Goal: Task Accomplishment & Management: Manage account settings

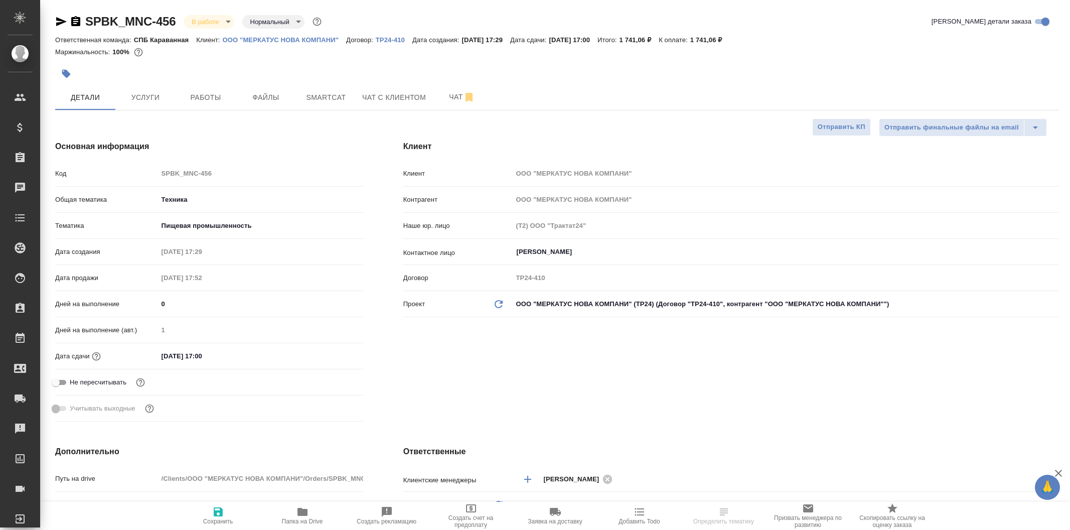
select select "RU"
type input "Сергеева Анастасия"
type input "Сеитов Павел"
select select "RU"
type textarea "x"
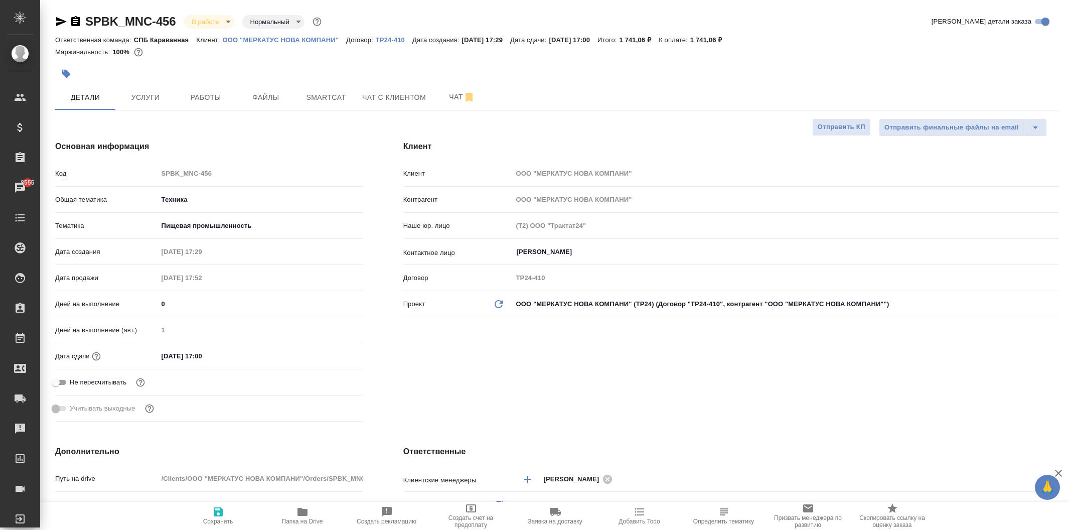
type textarea "x"
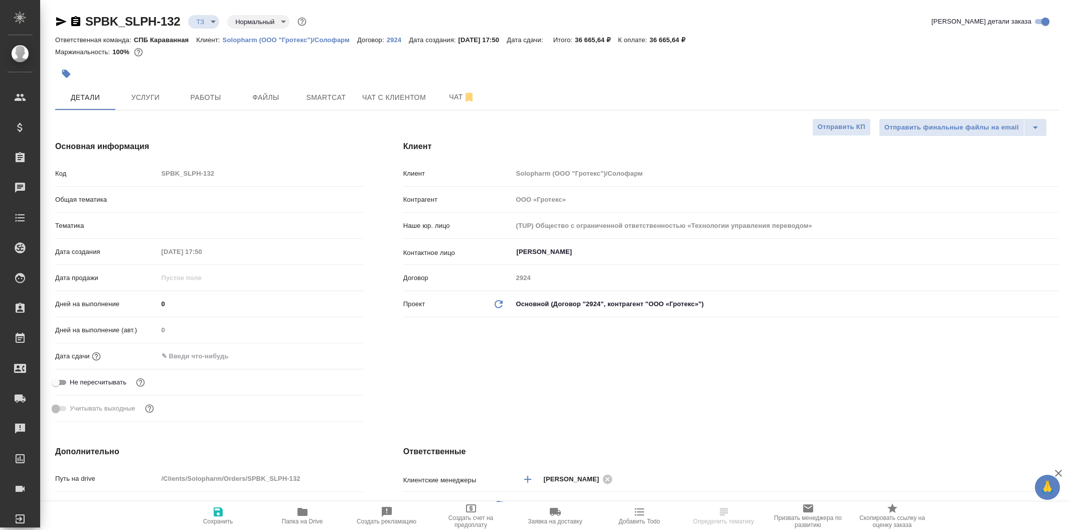
select select "RU"
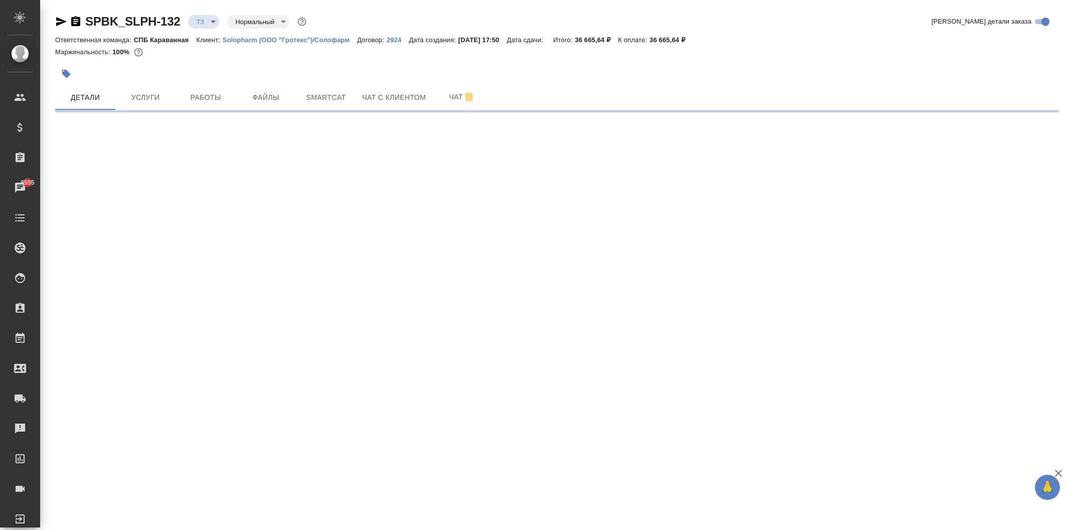
select select "RU"
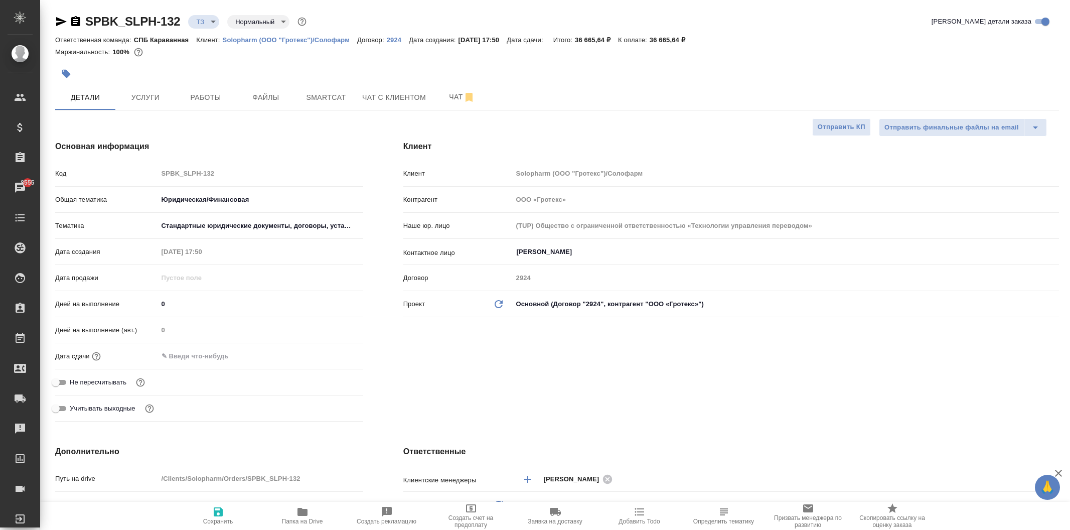
type textarea "x"
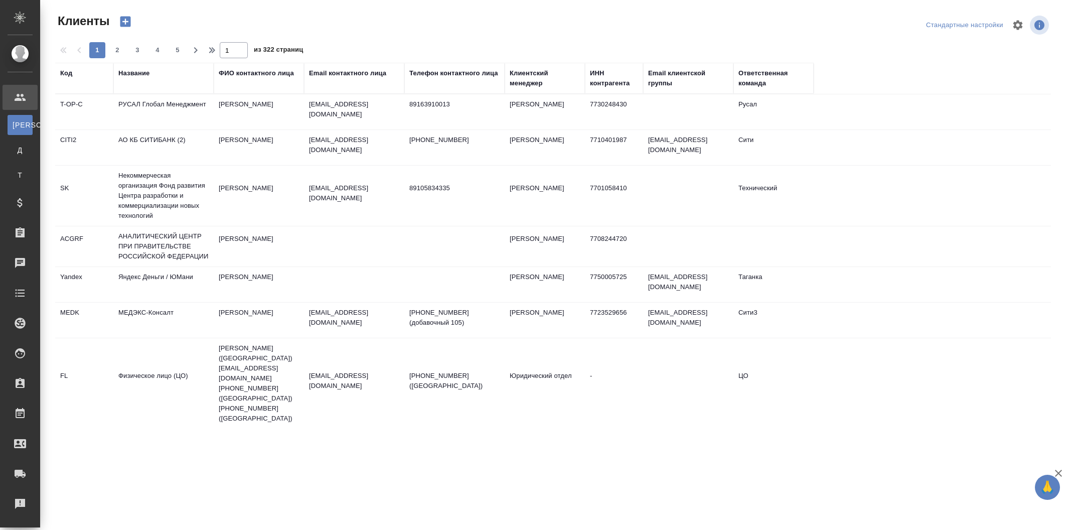
select select "RU"
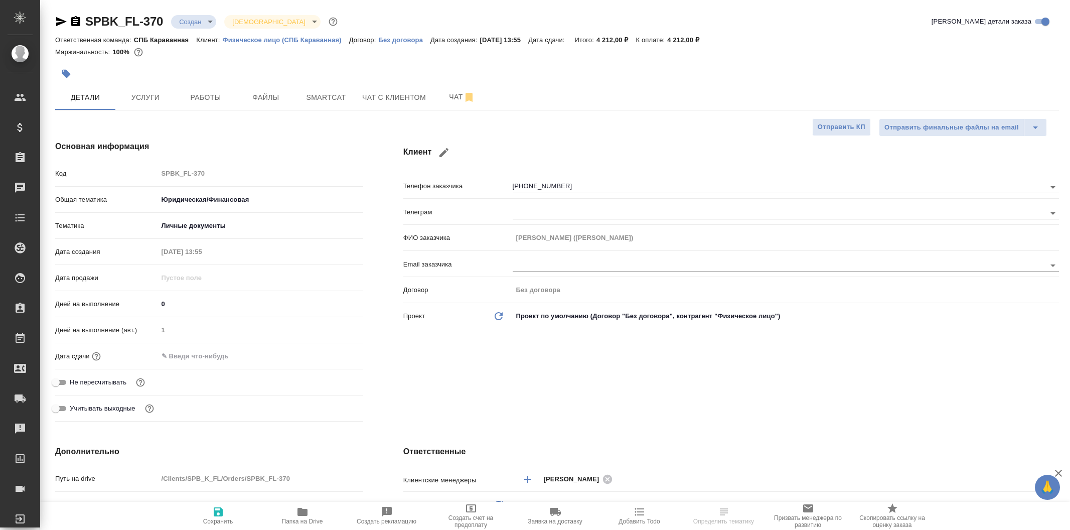
select select "RU"
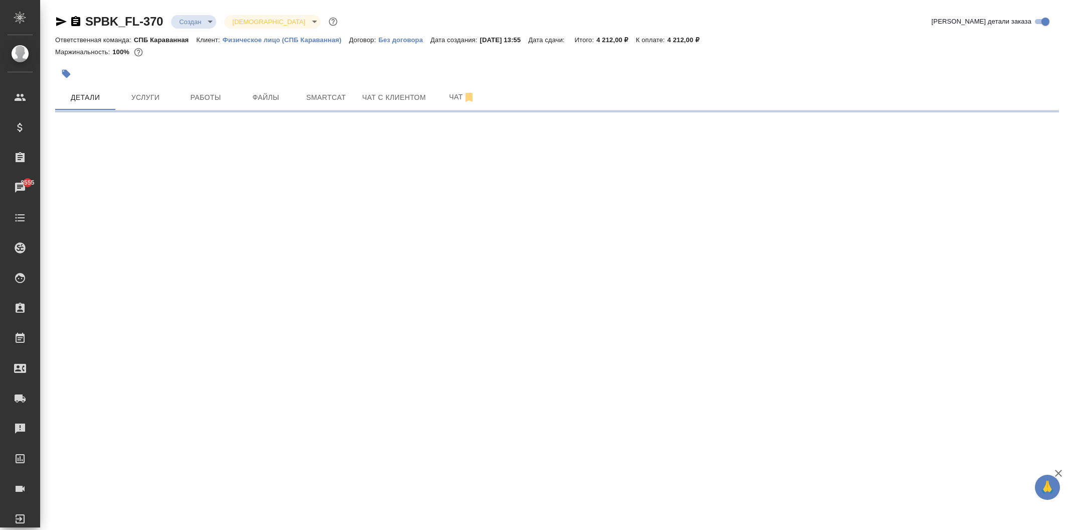
select select "RU"
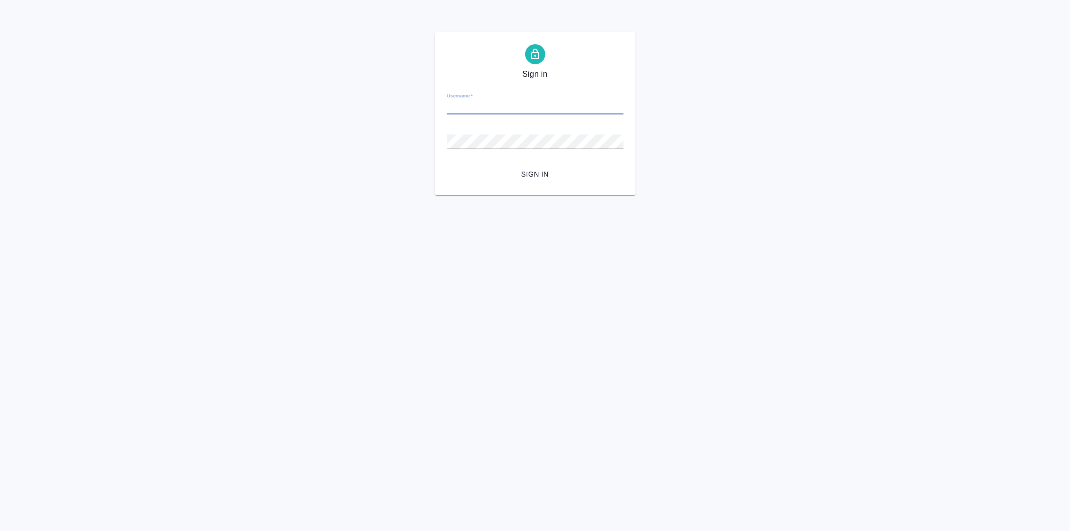
click at [479, 110] on input "Username   *" at bounding box center [535, 107] width 177 height 14
type input "[EMAIL_ADDRESS][DOMAIN_NAME]"
click at [447, 165] on button "Sign in" at bounding box center [535, 174] width 177 height 19
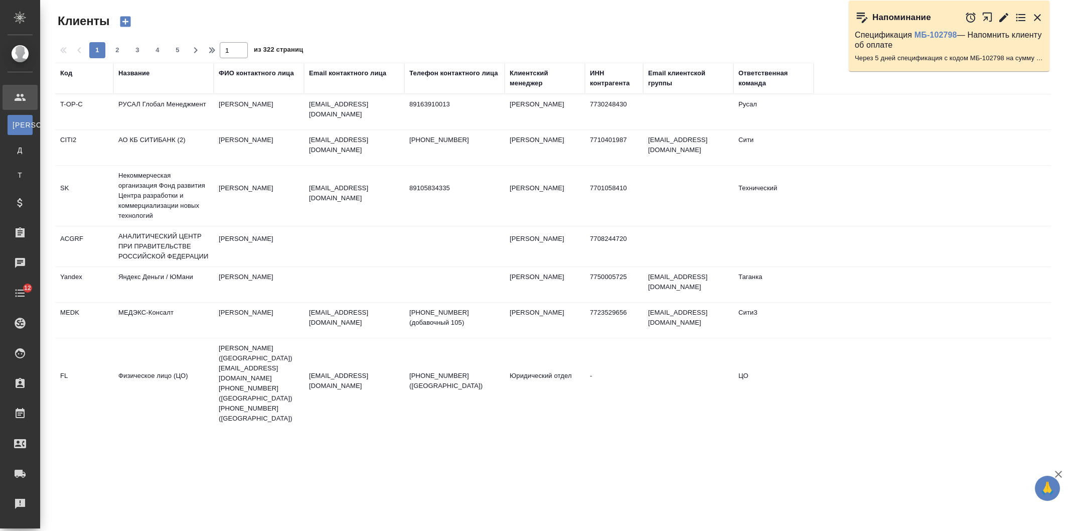
select select "RU"
click at [138, 74] on div "Название" at bounding box center [133, 73] width 31 height 10
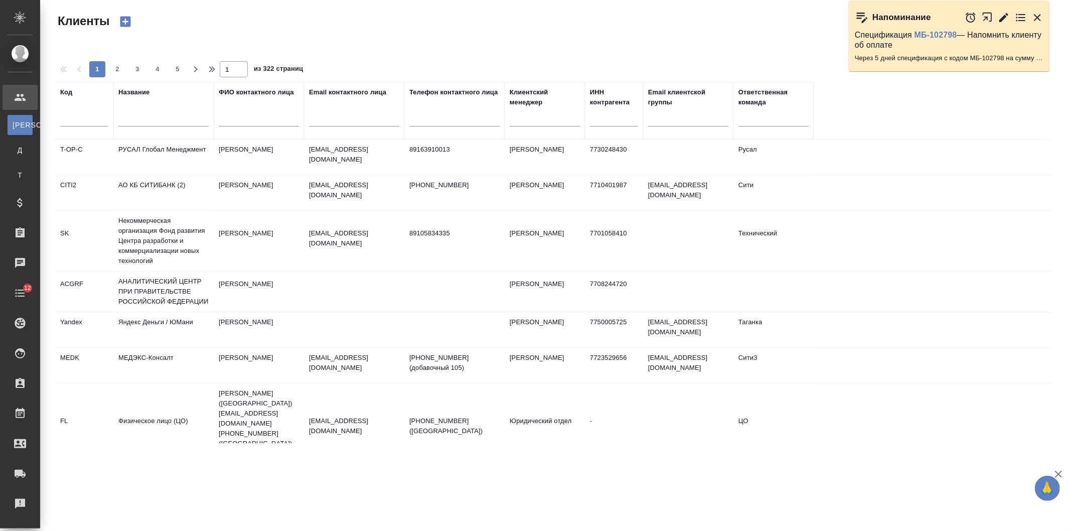
click at [165, 118] on input "text" at bounding box center [163, 120] width 90 height 13
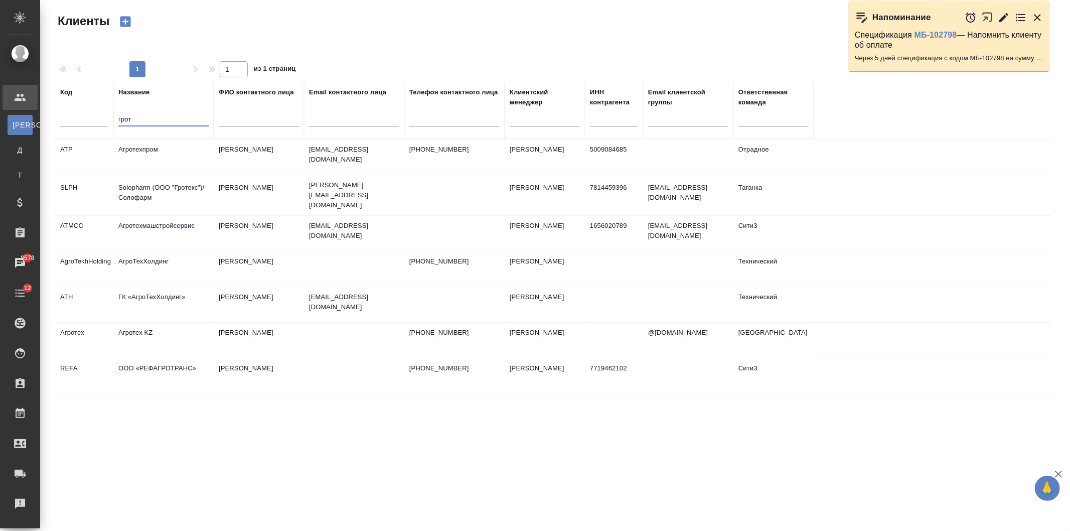
type input "грот"
click at [198, 175] on td "Solopharm (ООО "Гротекс")/Солофарм" at bounding box center [163, 156] width 100 height 35
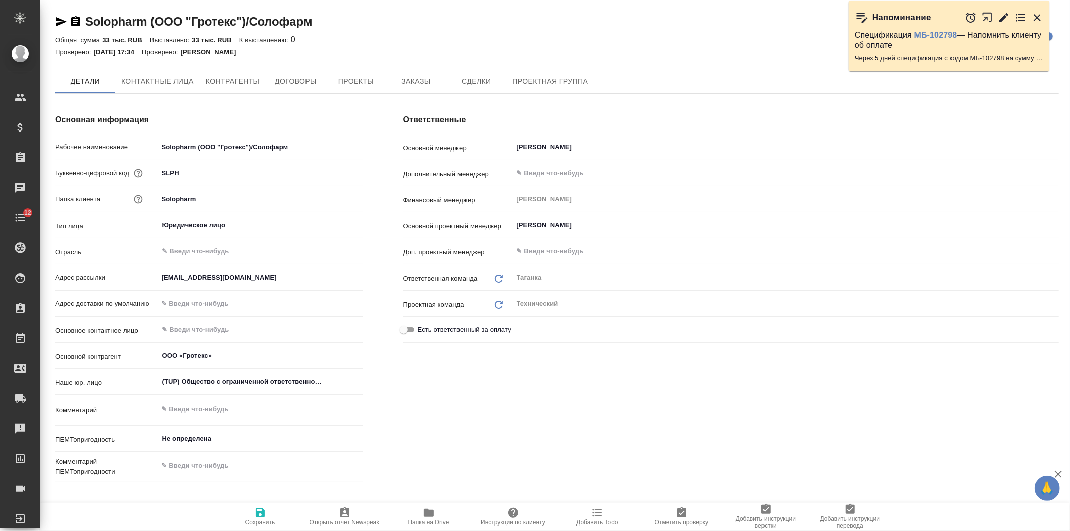
type textarea "x"
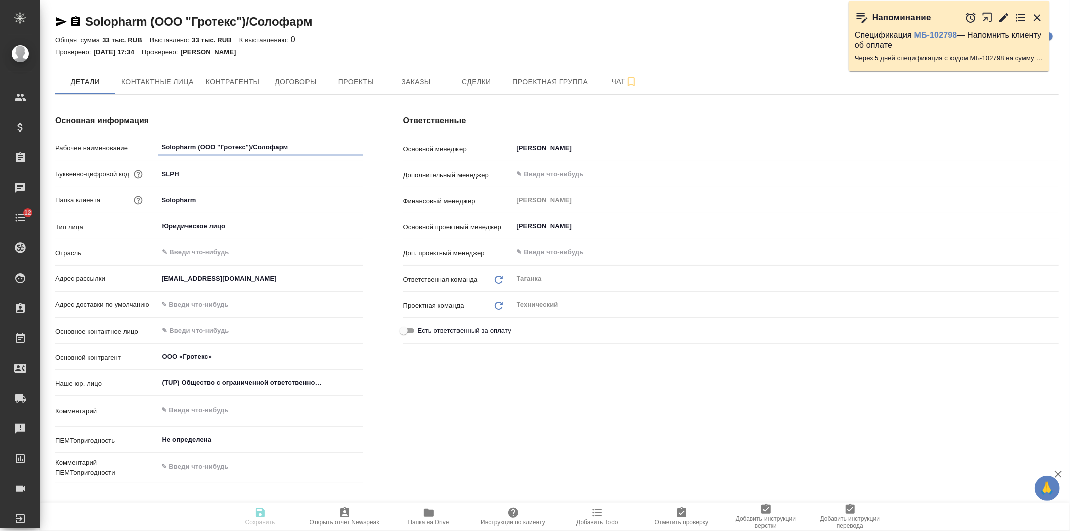
type textarea "x"
click at [413, 88] on button "Заказы" at bounding box center [416, 81] width 60 height 25
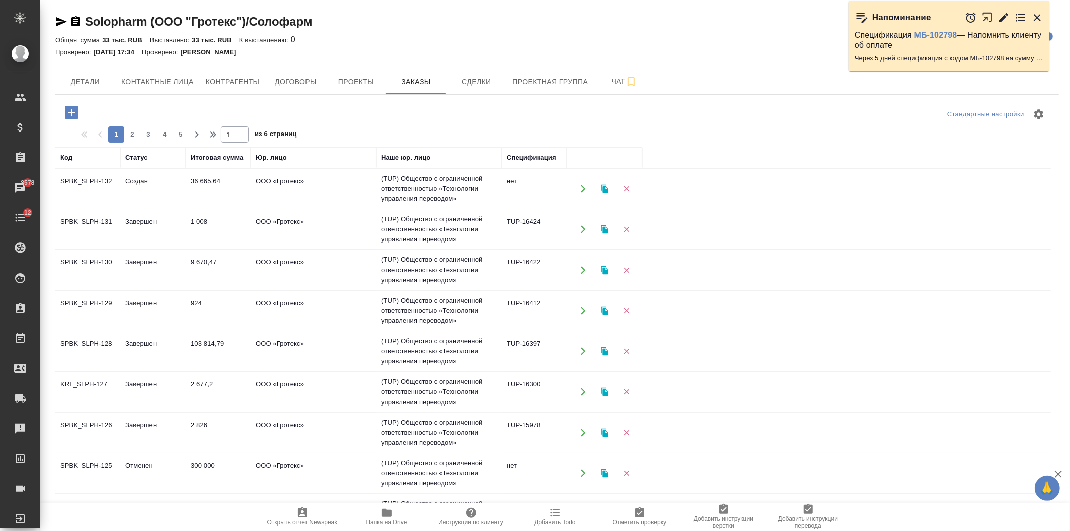
click at [179, 189] on td "Создан" at bounding box center [152, 188] width 65 height 35
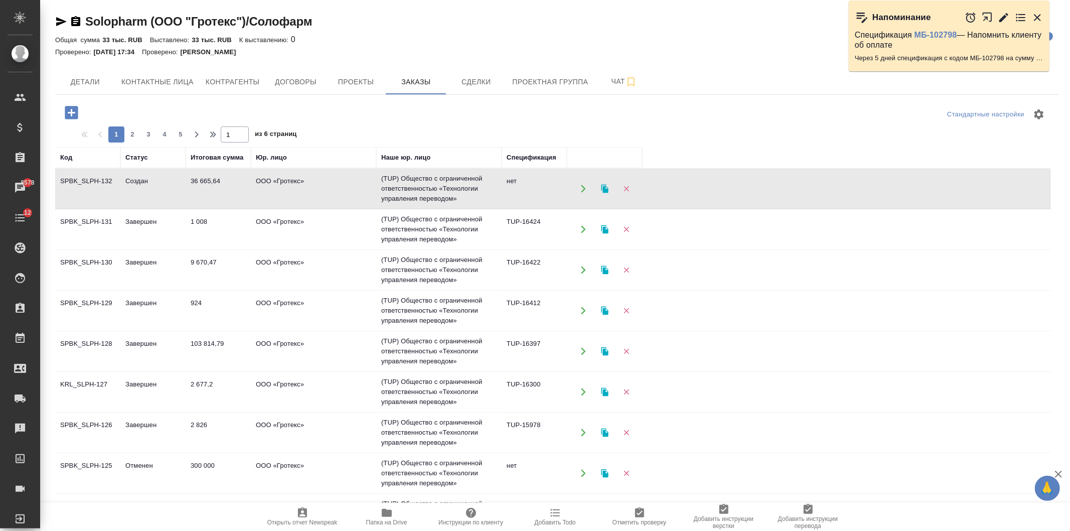
click at [179, 189] on td "Создан" at bounding box center [152, 188] width 65 height 35
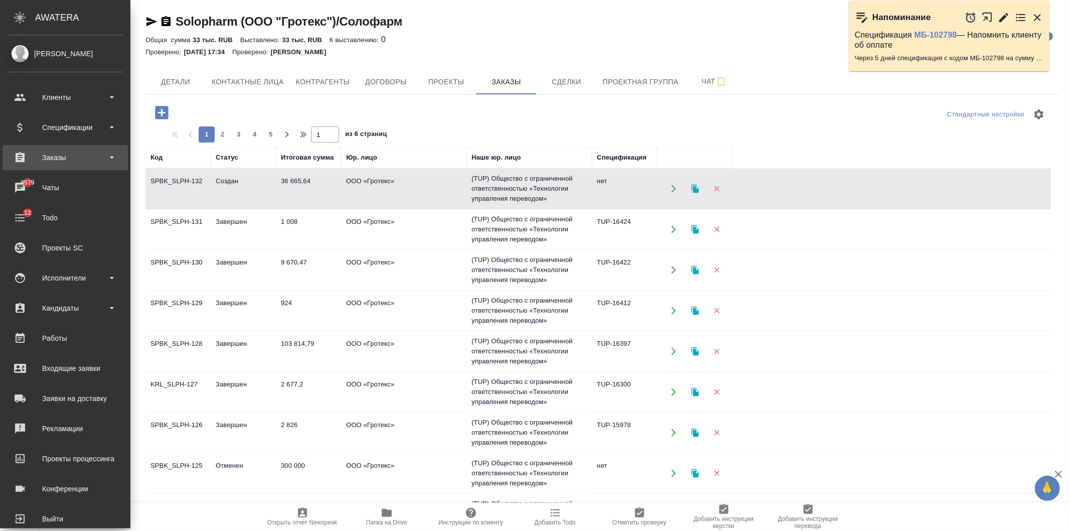
click at [87, 169] on div "Заказы" at bounding box center [65, 157] width 125 height 25
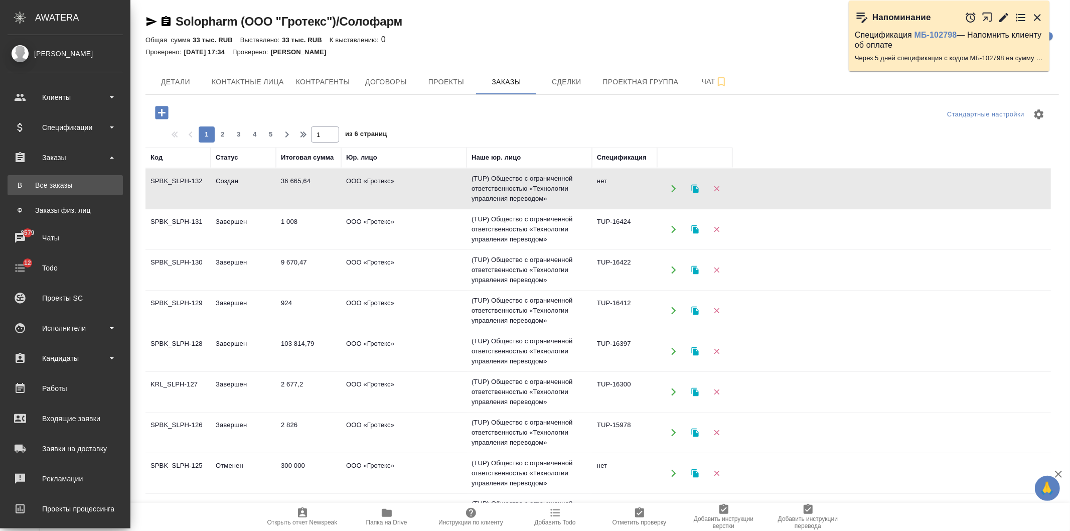
click at [85, 183] on div "Все заказы" at bounding box center [65, 185] width 105 height 10
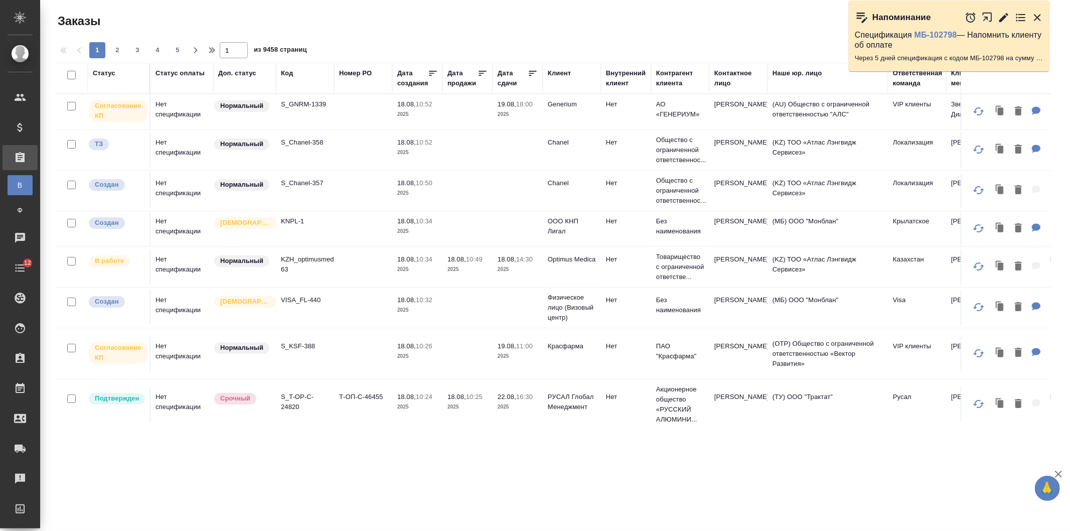
click at [291, 75] on div "Код" at bounding box center [287, 73] width 12 height 10
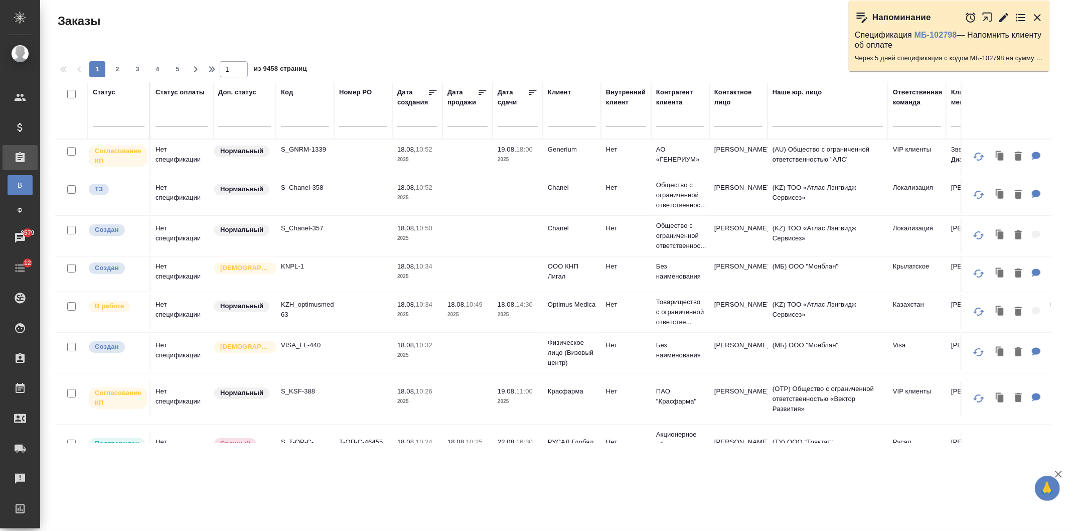
click at [303, 129] on div at bounding box center [305, 121] width 48 height 25
click at [291, 114] on input "text" at bounding box center [305, 120] width 48 height 13
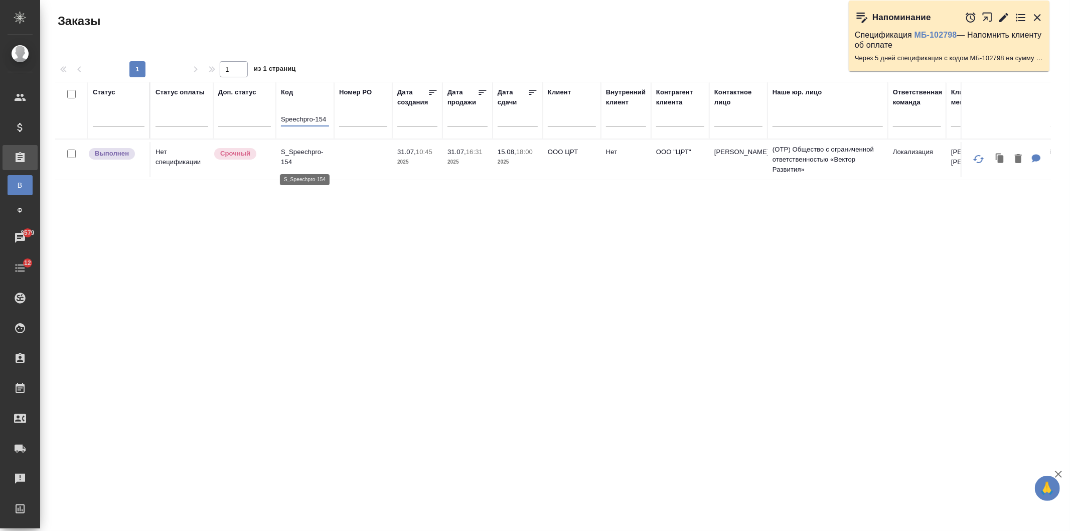
type input "Speechpro-154"
click at [327, 153] on p "S_Speechpro-154" at bounding box center [305, 157] width 48 height 20
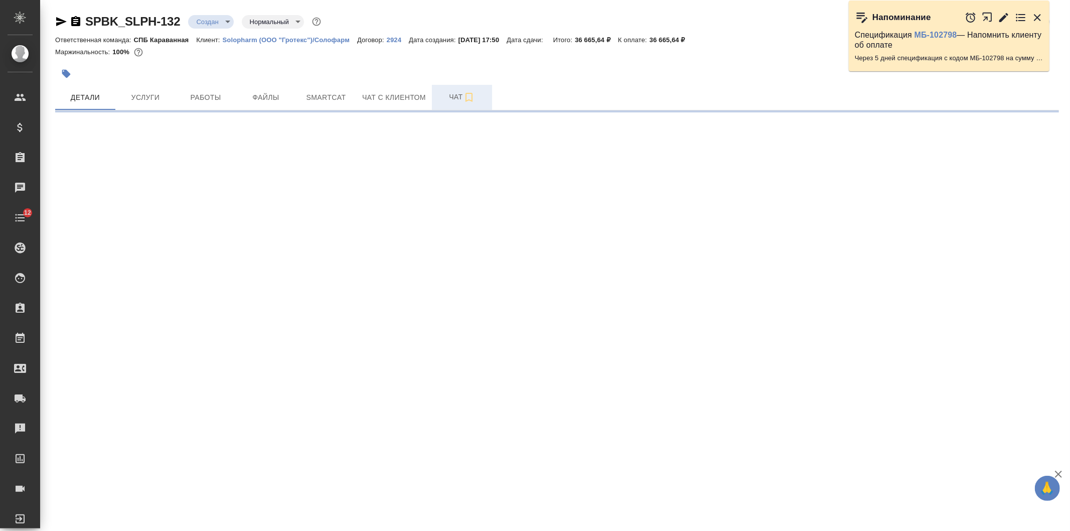
select select "RU"
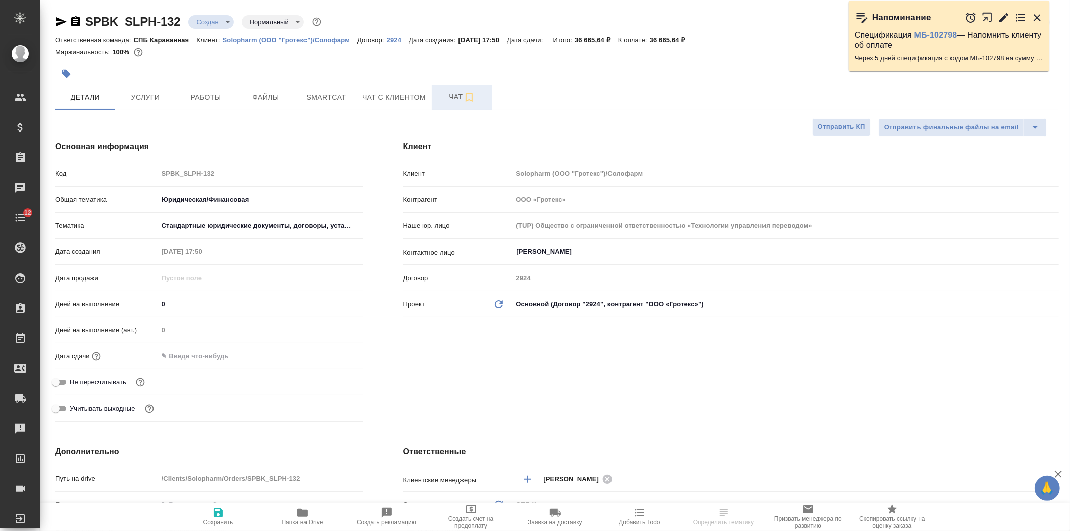
type textarea "x"
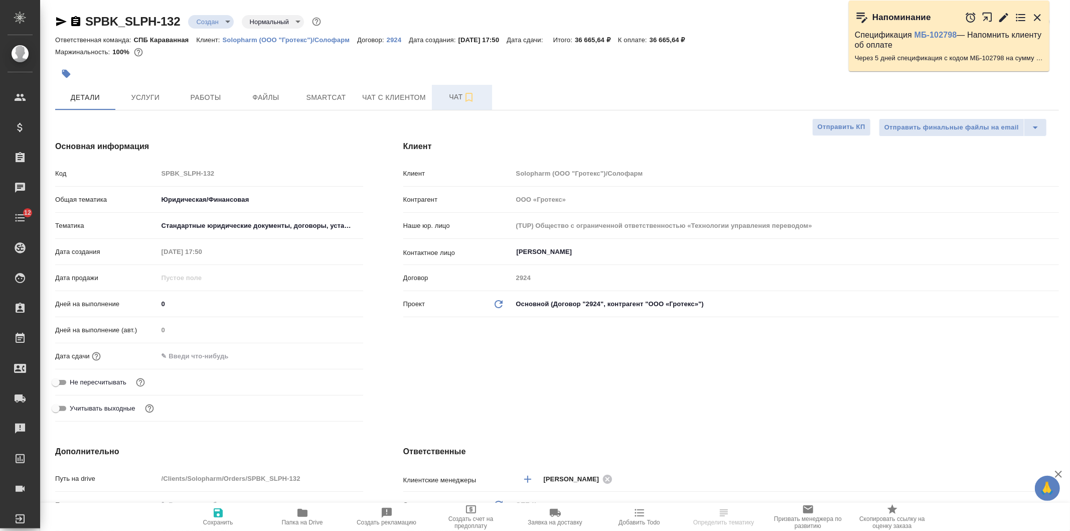
type textarea "x"
click at [454, 107] on button "Чат" at bounding box center [462, 97] width 60 height 25
type textarea "x"
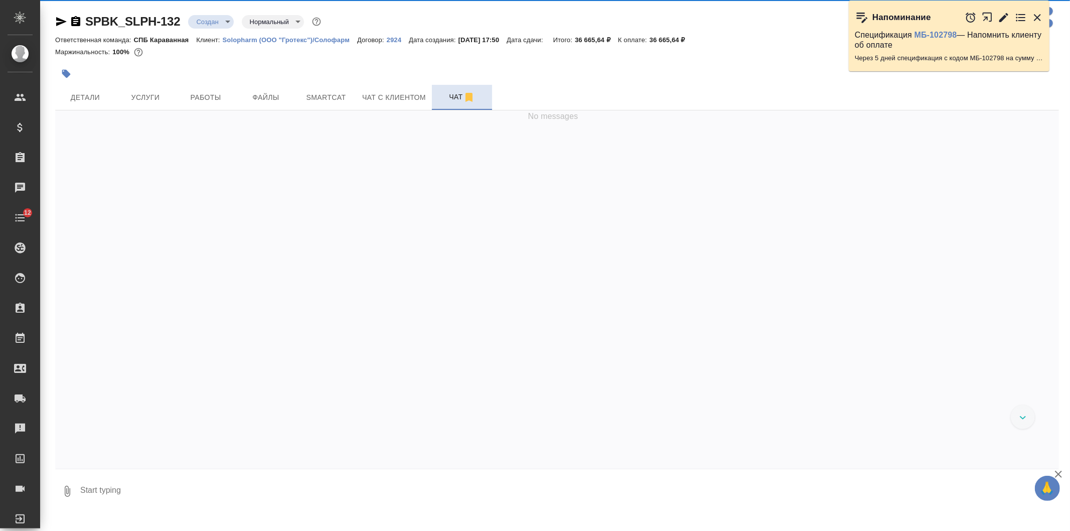
scroll to position [9, 0]
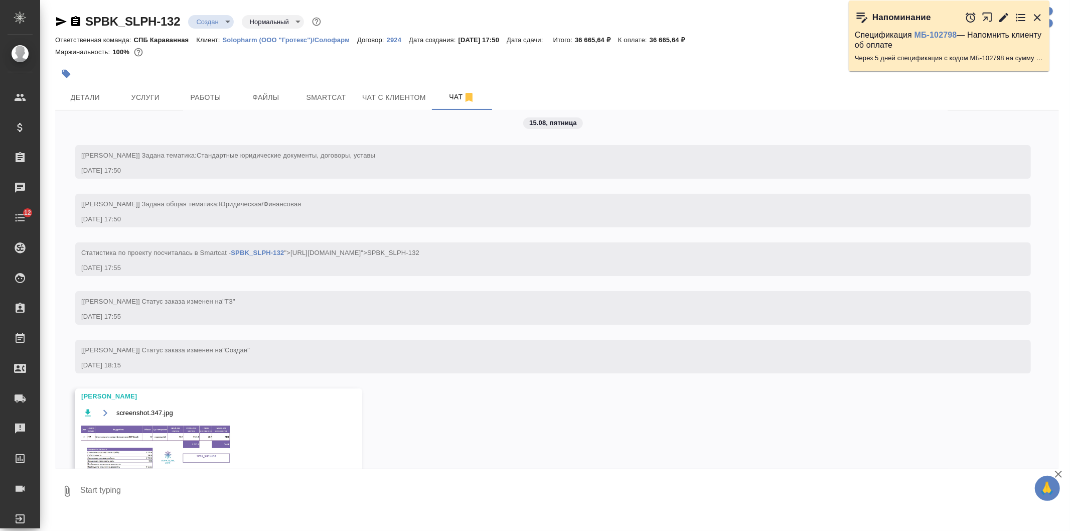
click at [146, 439] on img at bounding box center [156, 447] width 150 height 46
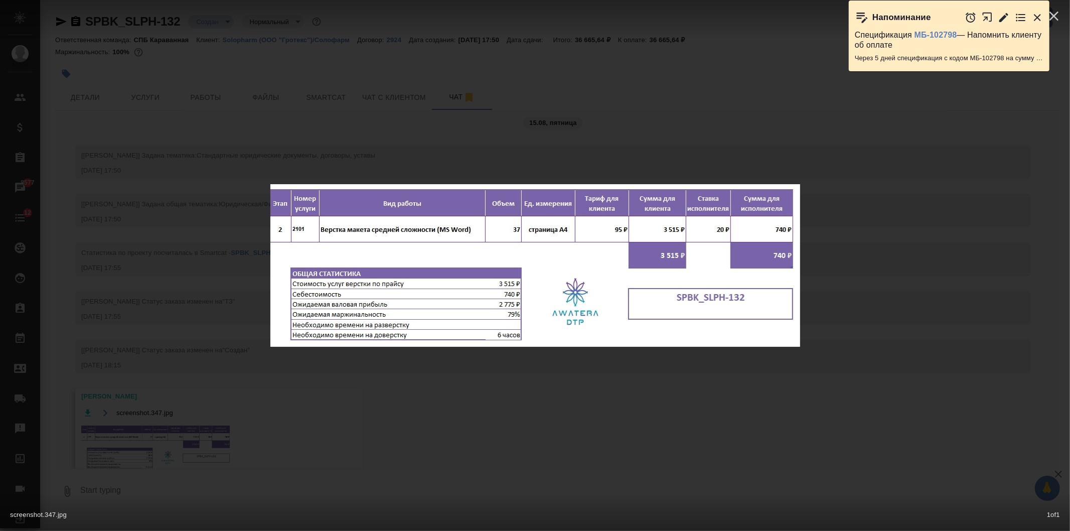
click at [146, 439] on div "screenshot.347.jpg 1 of 1" at bounding box center [535, 265] width 1070 height 531
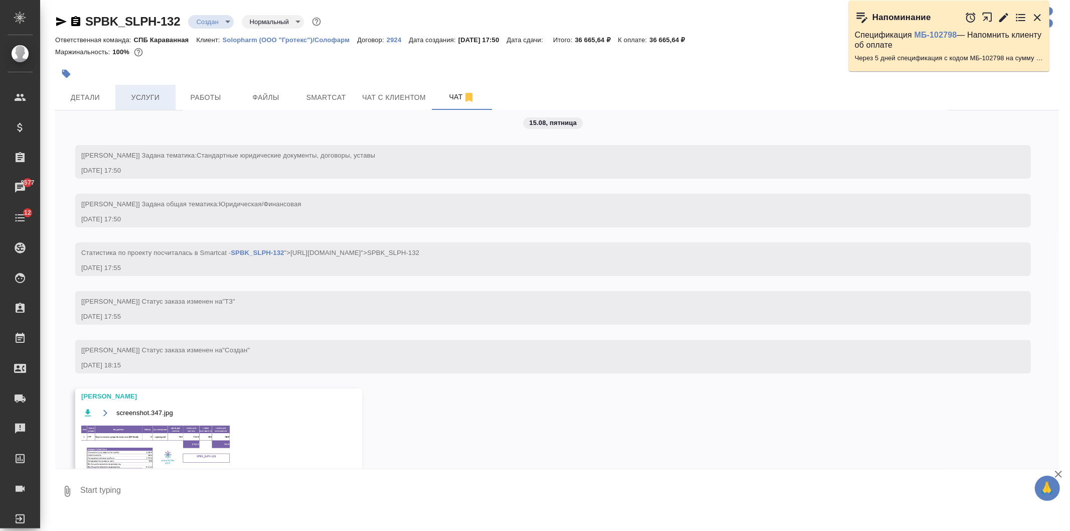
click at [158, 101] on span "Услуги" at bounding box center [145, 97] width 48 height 13
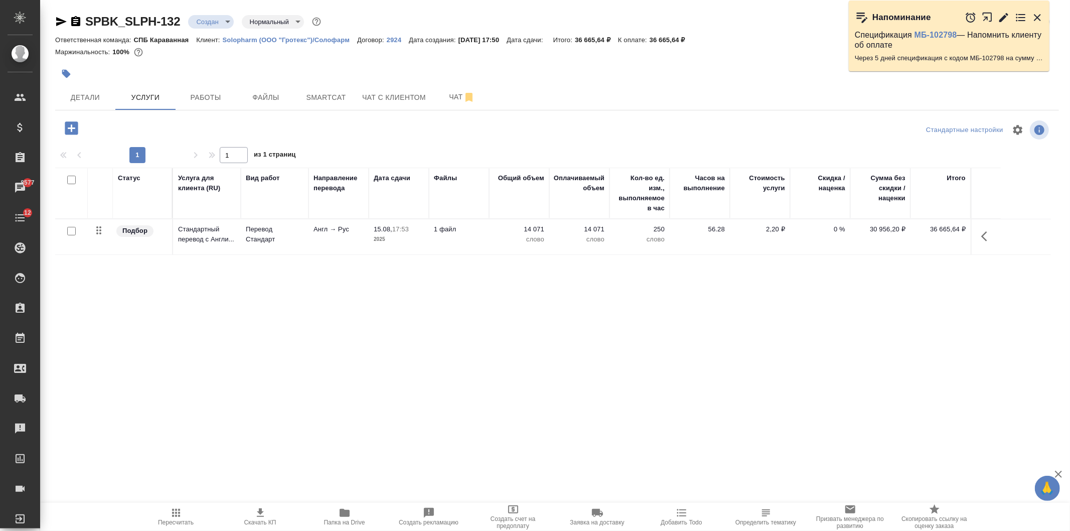
click at [68, 127] on icon "button" at bounding box center [71, 127] width 13 height 13
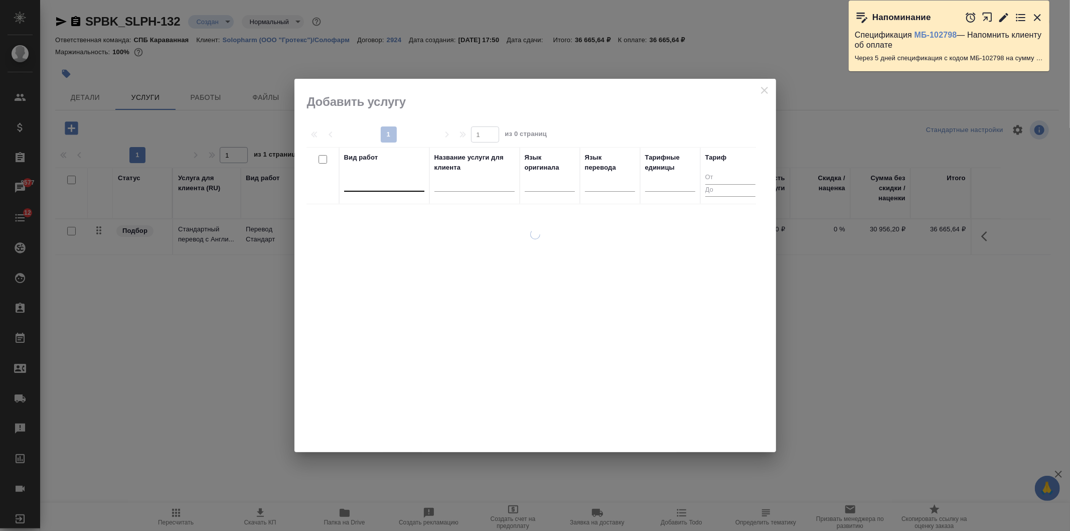
click at [398, 187] on div at bounding box center [384, 181] width 80 height 15
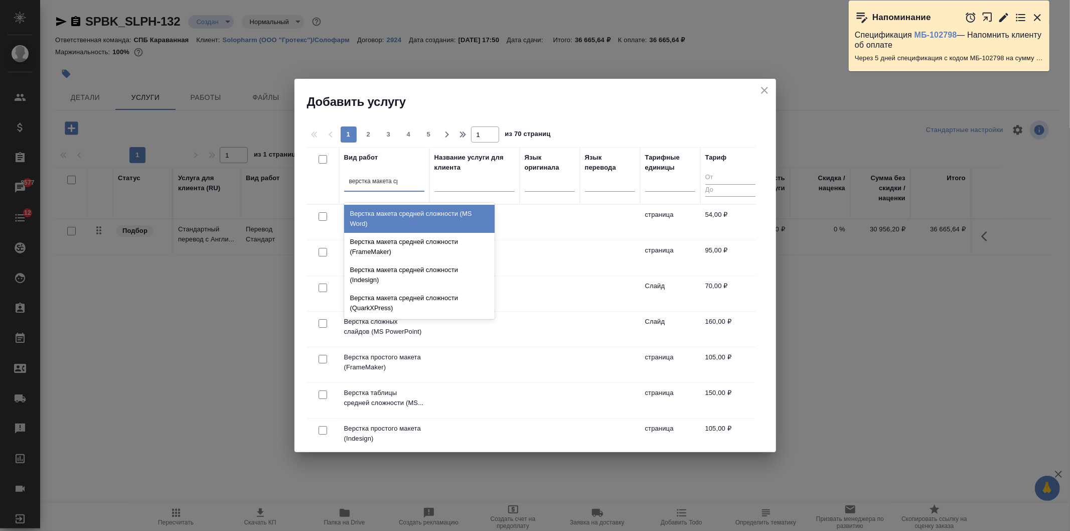
type input "верстка макета сред"
click at [427, 210] on div "Верстка макета средней сложности (MS Word)" at bounding box center [419, 219] width 150 height 28
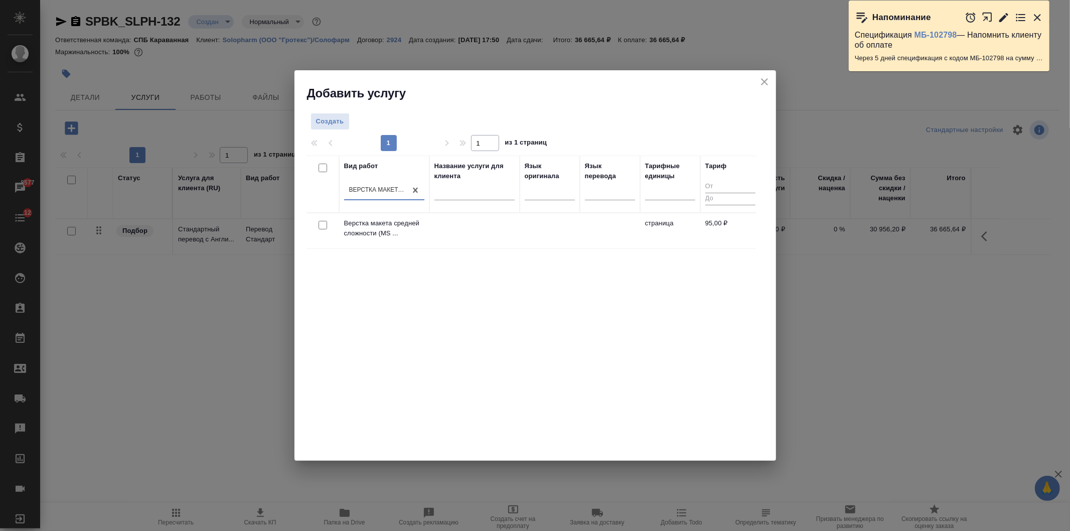
click at [324, 226] on input "checkbox" at bounding box center [322, 225] width 9 height 9
checkbox input "true"
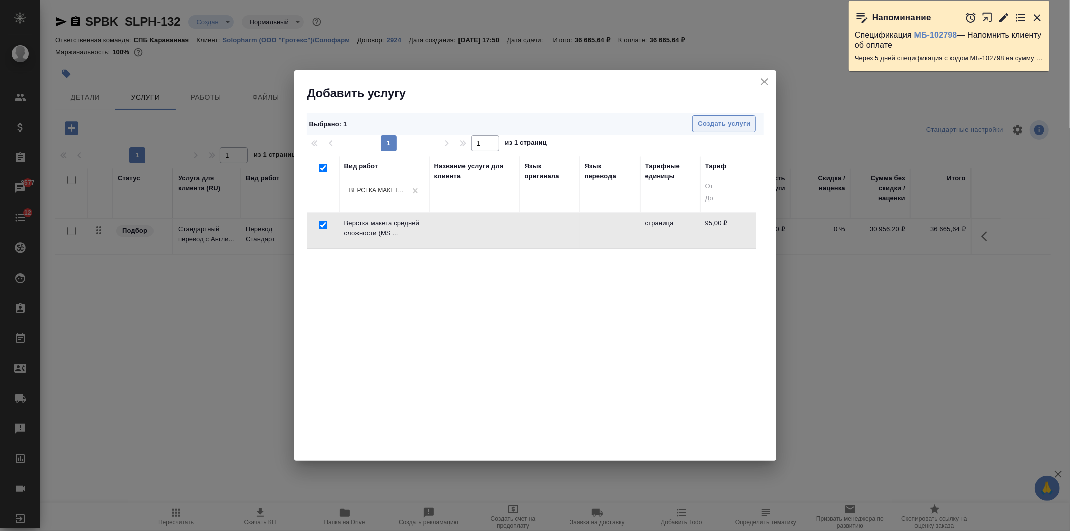
click at [728, 122] on span "Создать услуги" at bounding box center [724, 124] width 53 height 12
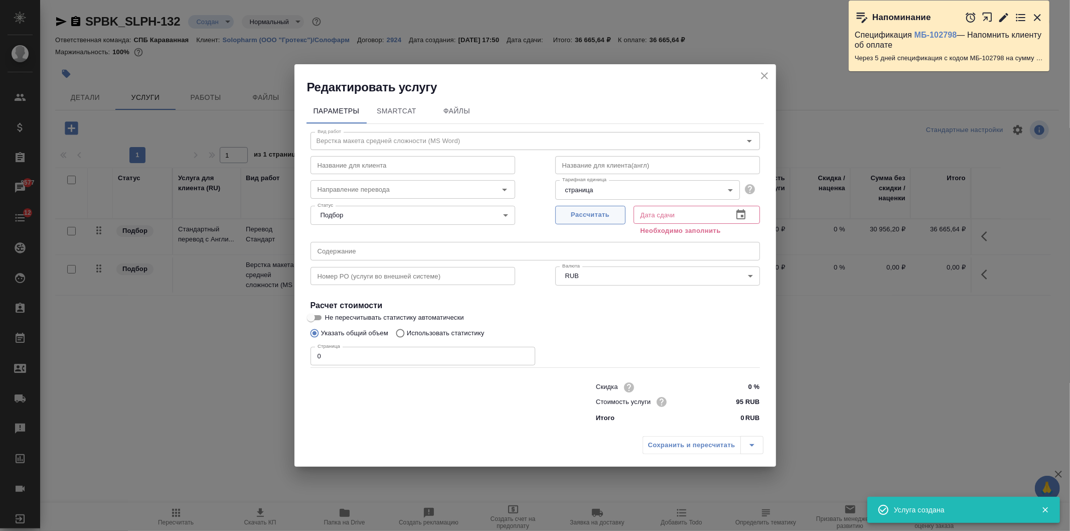
click at [571, 207] on button "Рассчитать" at bounding box center [590, 215] width 70 height 19
type input "18.08.2025 10:38"
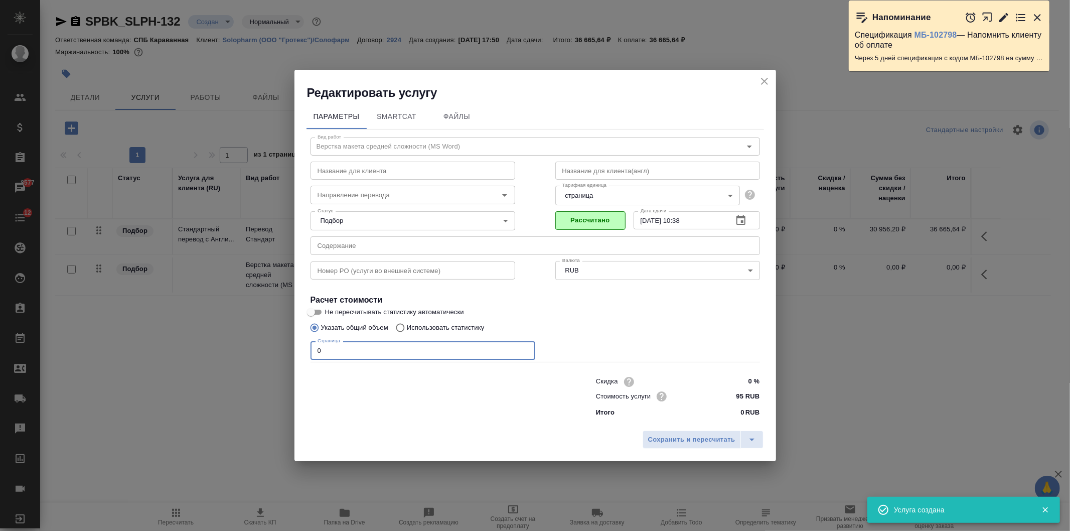
click at [330, 352] on input "0" at bounding box center [422, 350] width 225 height 18
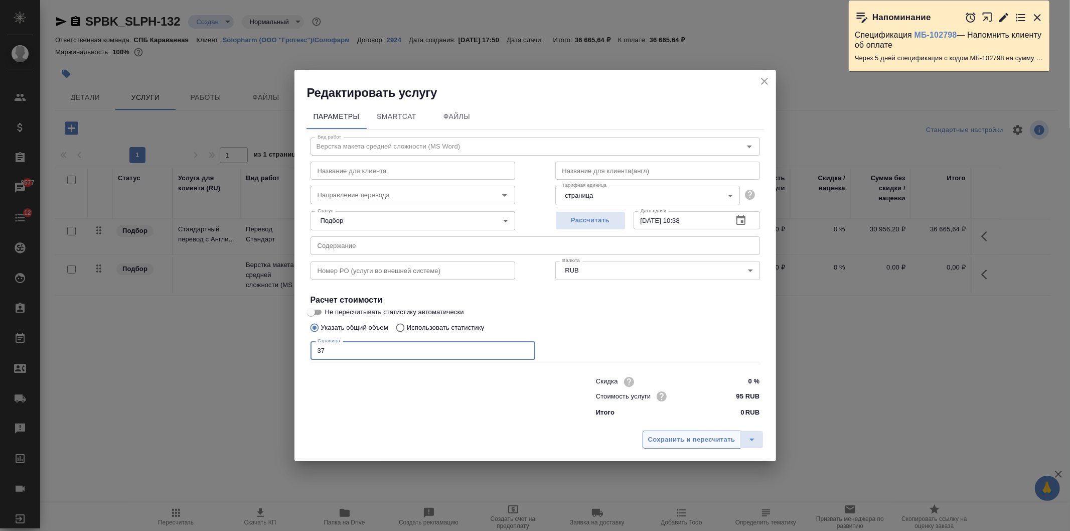
type input "37"
click at [660, 433] on button "Сохранить и пересчитать" at bounding box center [691, 439] width 98 height 18
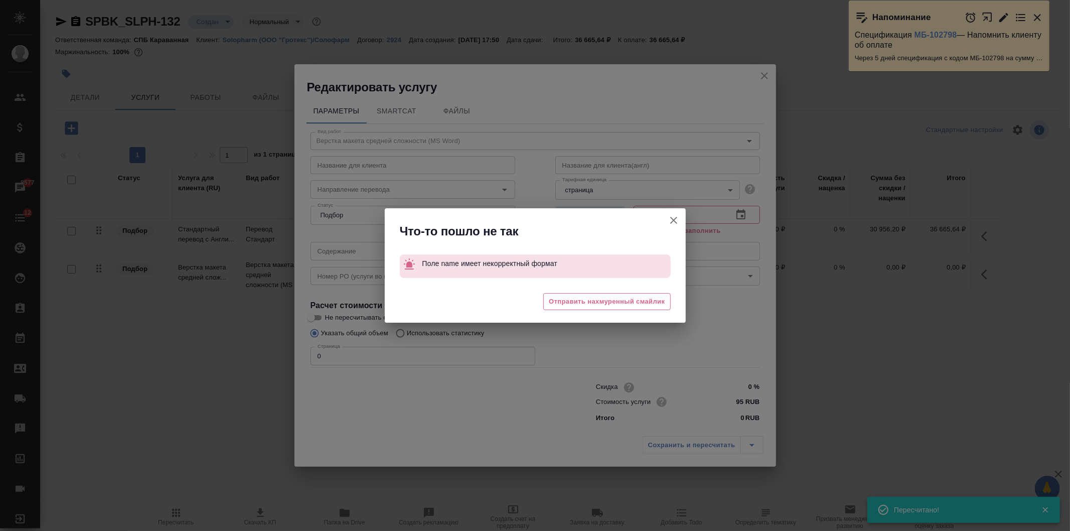
click at [677, 216] on icon "button" at bounding box center [674, 220] width 12 height 12
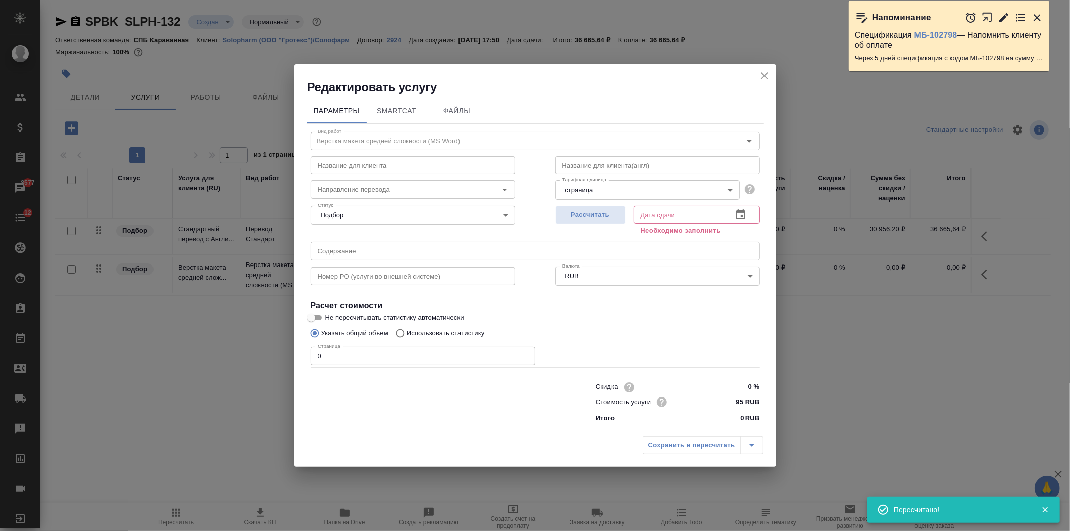
click at [739, 212] on icon "button" at bounding box center [740, 214] width 9 height 10
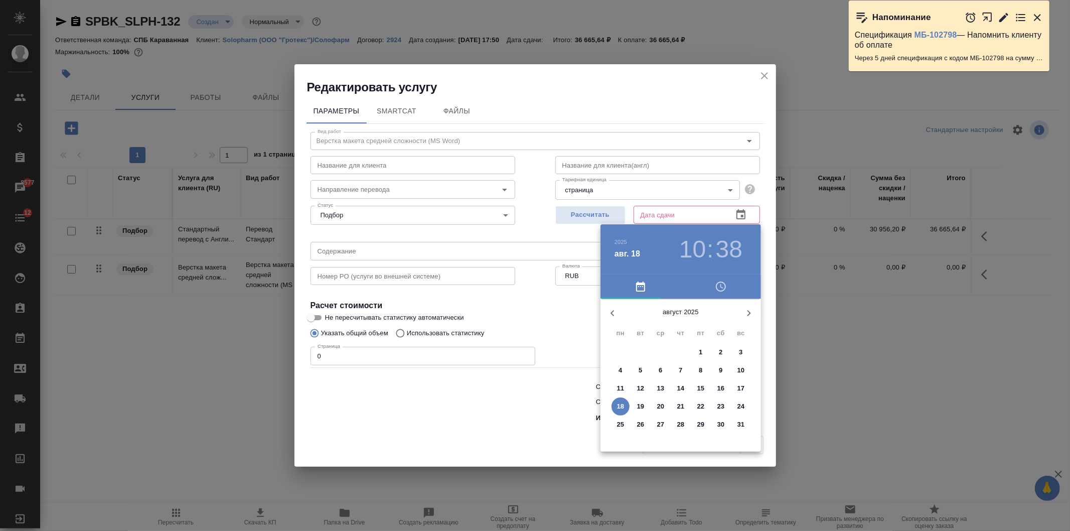
click at [546, 321] on div at bounding box center [535, 265] width 1070 height 531
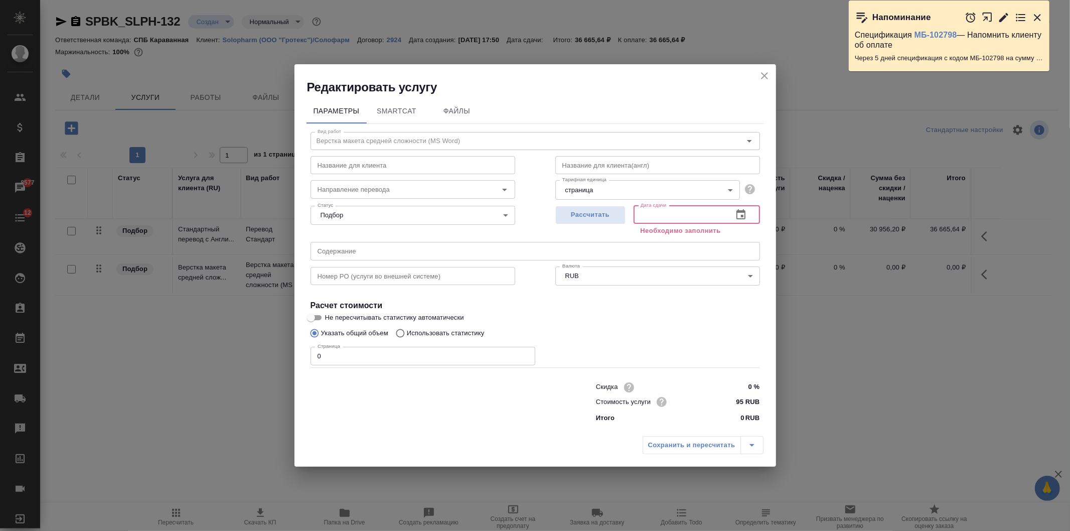
click at [658, 216] on input "text" at bounding box center [678, 215] width 91 height 18
click at [738, 213] on icon "button" at bounding box center [741, 215] width 12 height 12
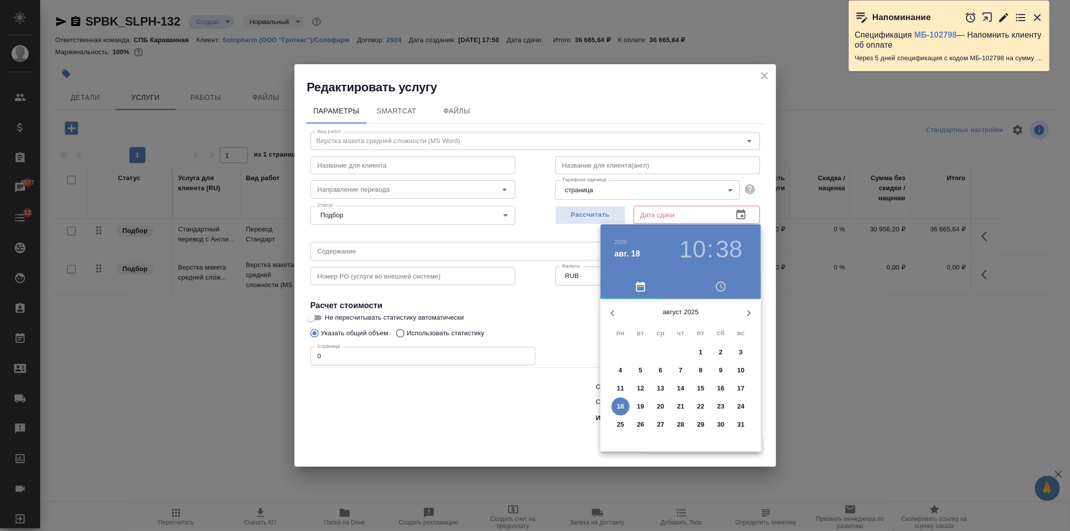
click at [552, 211] on div at bounding box center [535, 265] width 1070 height 531
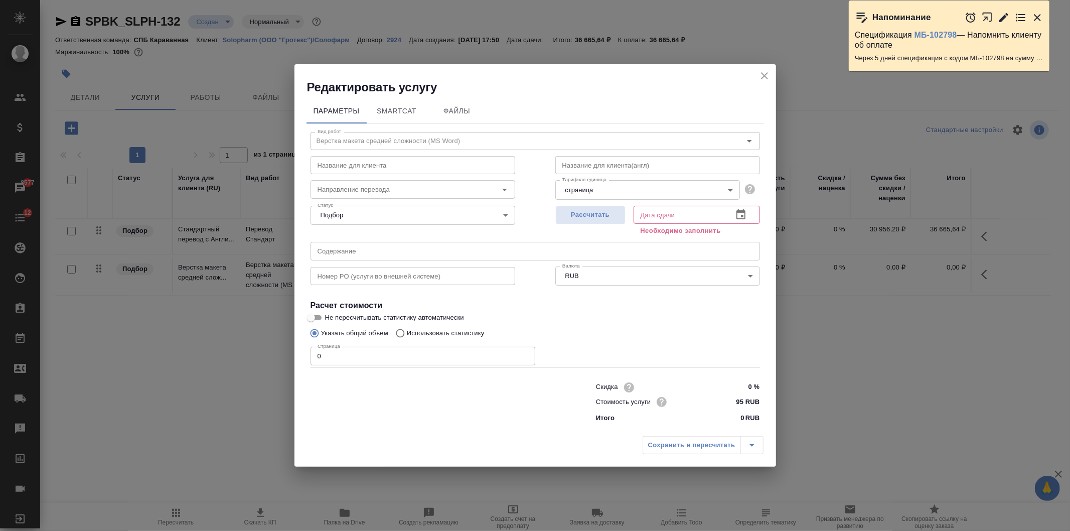
click at [582, 215] on div "2025 авг. 18 10 : 38 август 2025 пн вт ср чт пт сб вс 28 29 30 31 1 2 3 4 5 6 7…" at bounding box center [535, 265] width 1070 height 531
click at [582, 215] on span "Рассчитать" at bounding box center [590, 215] width 59 height 12
type input "18.08.2025 10:38"
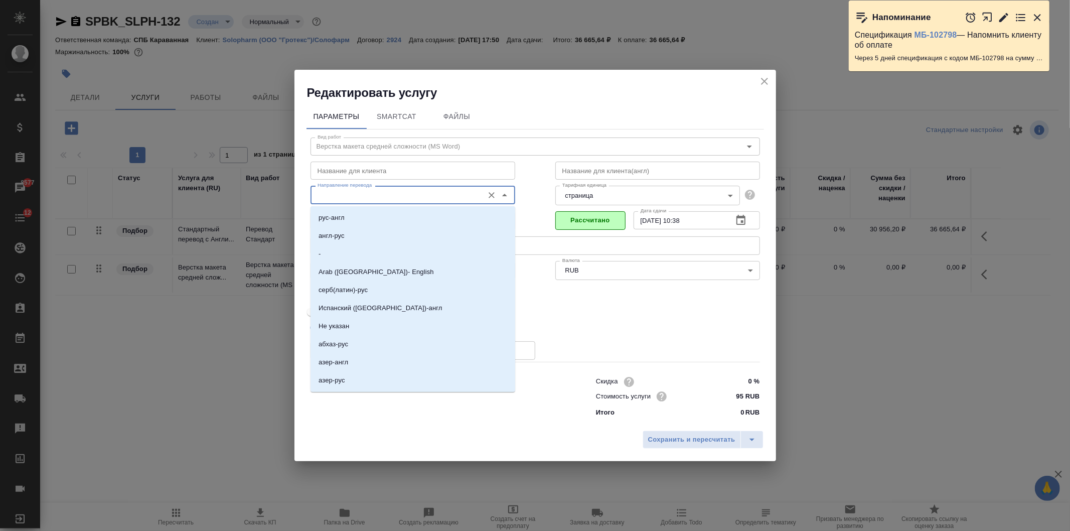
click at [403, 191] on input "Направление перевода" at bounding box center [395, 195] width 165 height 12
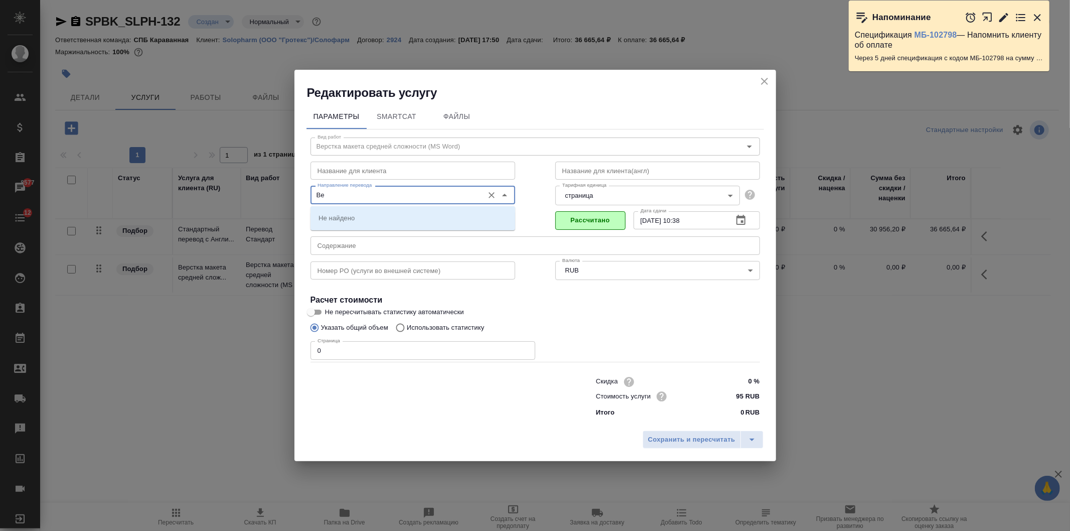
type input "В"
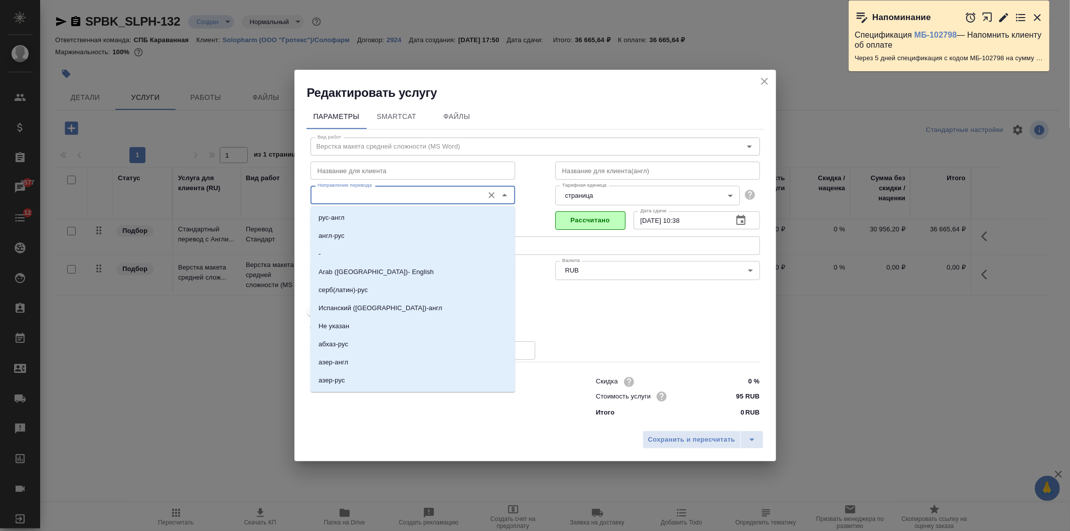
click at [387, 163] on input "text" at bounding box center [412, 171] width 205 height 18
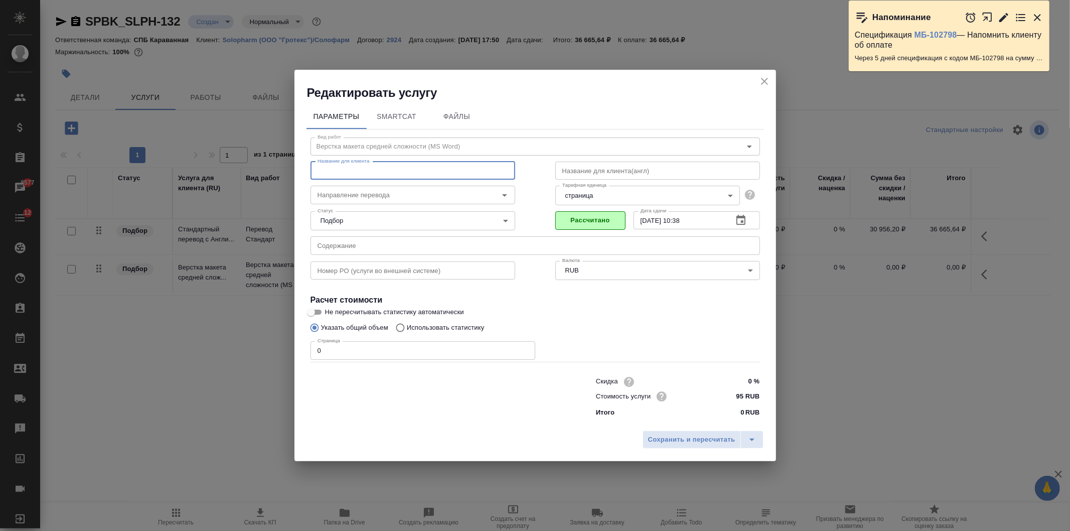
click at [760, 84] on icon "close" at bounding box center [764, 81] width 12 height 12
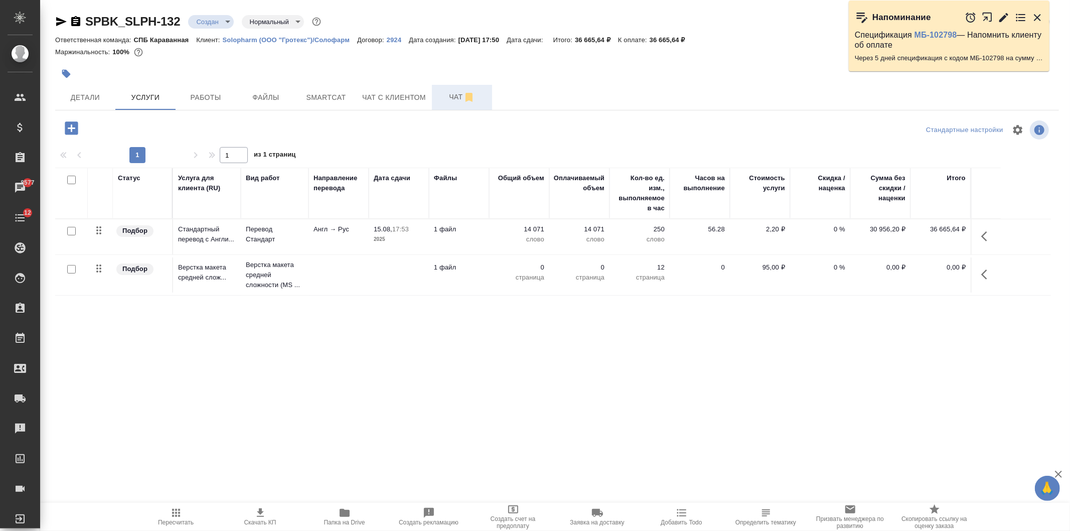
click at [450, 96] on span "Чат" at bounding box center [462, 97] width 48 height 13
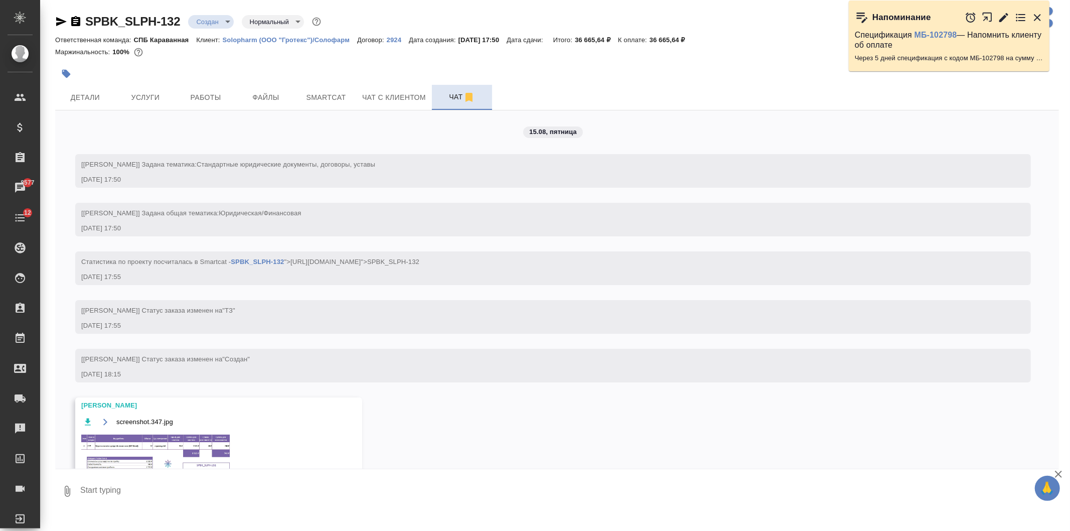
scroll to position [56, 0]
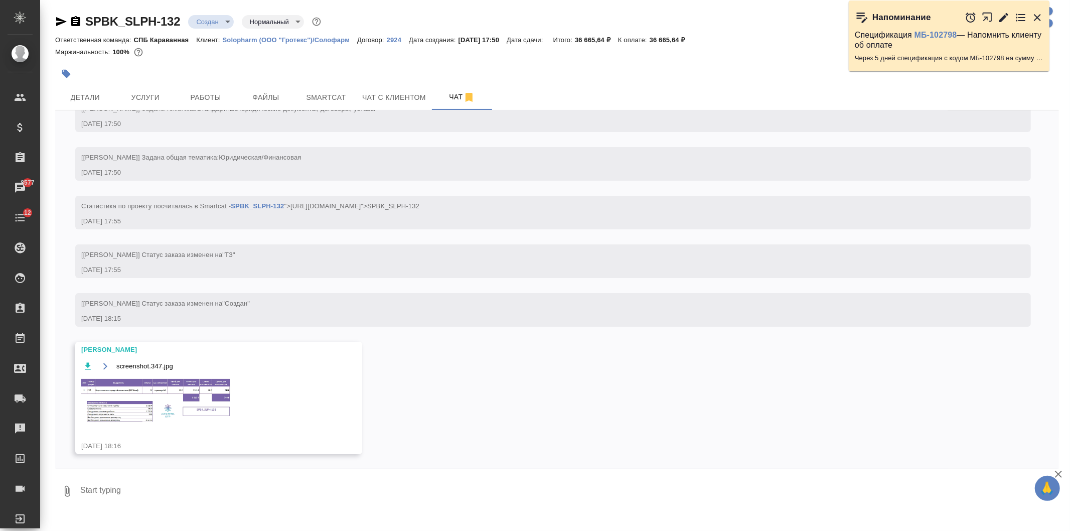
click at [148, 404] on img at bounding box center [156, 400] width 150 height 46
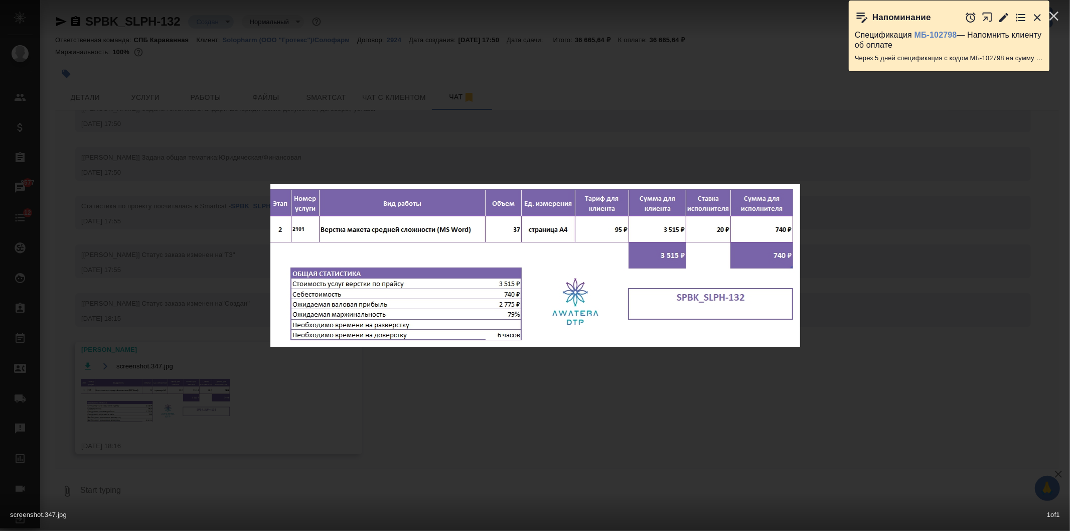
click at [148, 404] on div "screenshot.347.jpg 1 of 1" at bounding box center [535, 265] width 1070 height 531
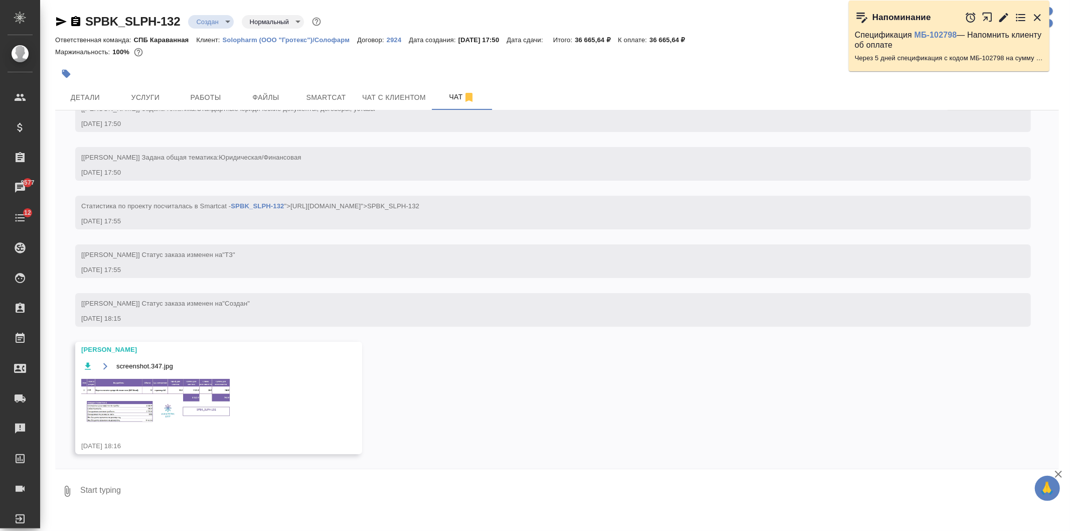
click at [146, 84] on div at bounding box center [389, 74] width 669 height 22
click at [154, 99] on span "Услуги" at bounding box center [145, 97] width 48 height 13
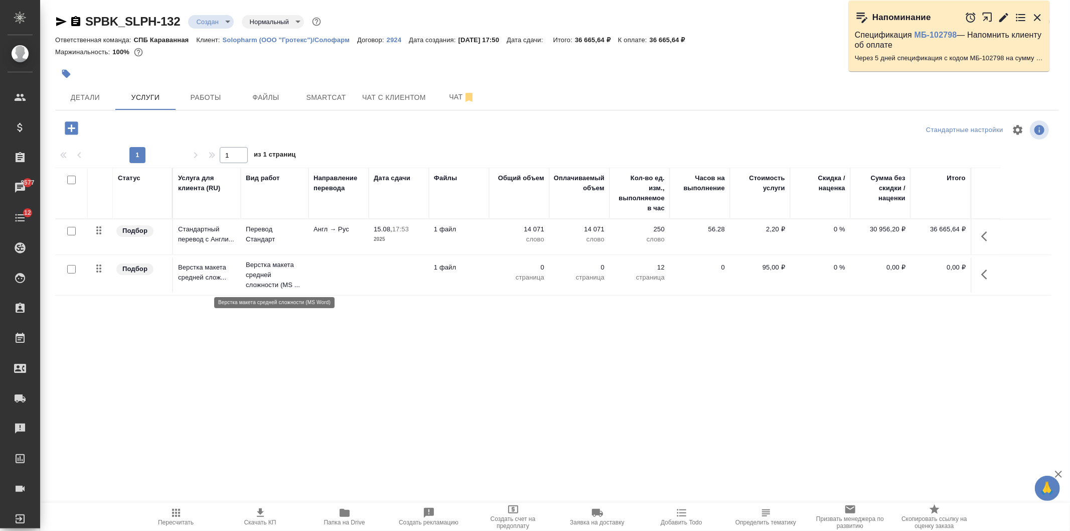
click at [289, 273] on p "Верстка макета средней сложности (MS ..." at bounding box center [275, 275] width 58 height 30
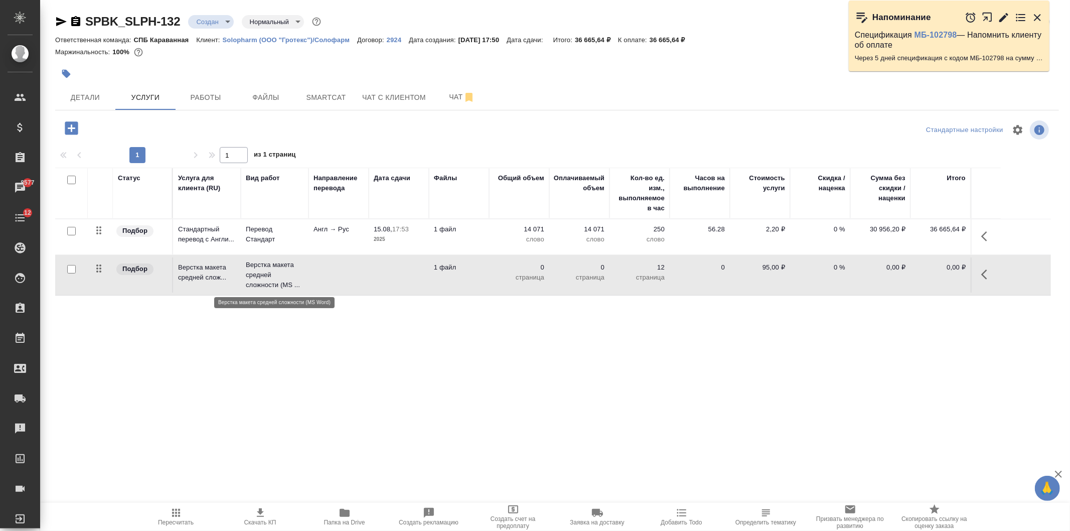
click at [289, 273] on p "Верстка макета средней сложности (MS ..." at bounding box center [275, 275] width 58 height 30
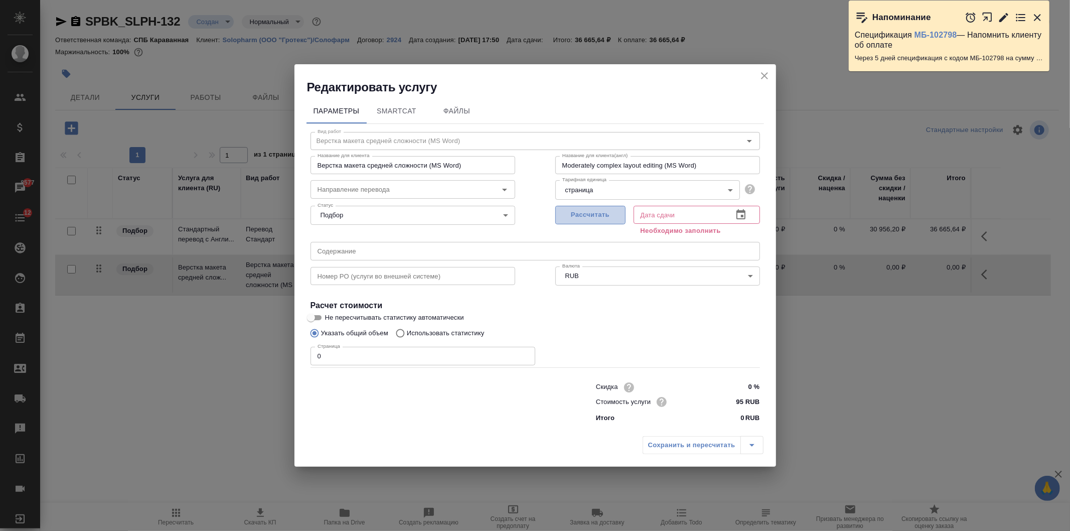
click at [592, 217] on span "Рассчитать" at bounding box center [590, 215] width 59 height 12
type input "18.08.2025 10:39"
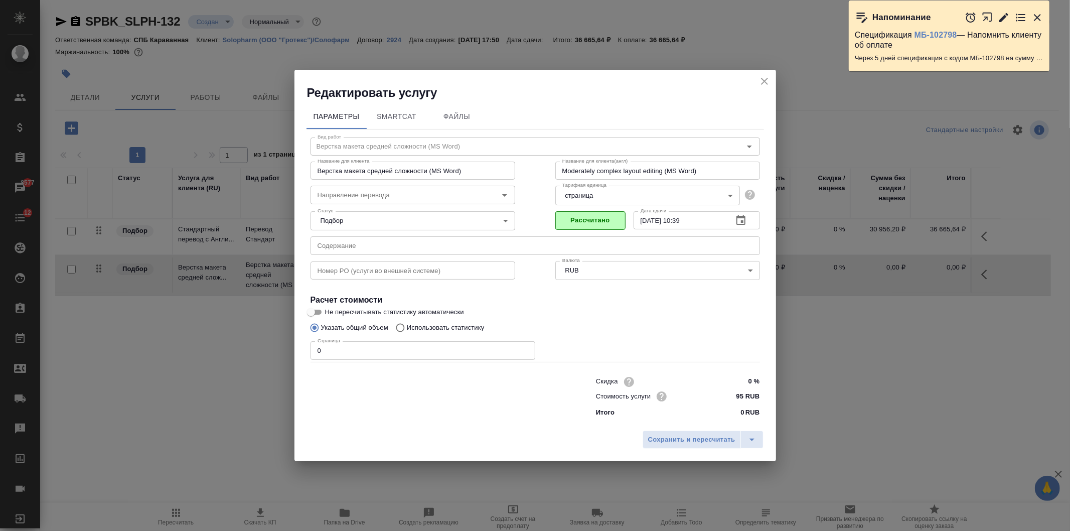
click at [363, 349] on input "0" at bounding box center [422, 350] width 225 height 18
type input "37"
click at [665, 438] on span "Сохранить и пересчитать" at bounding box center [691, 440] width 87 height 12
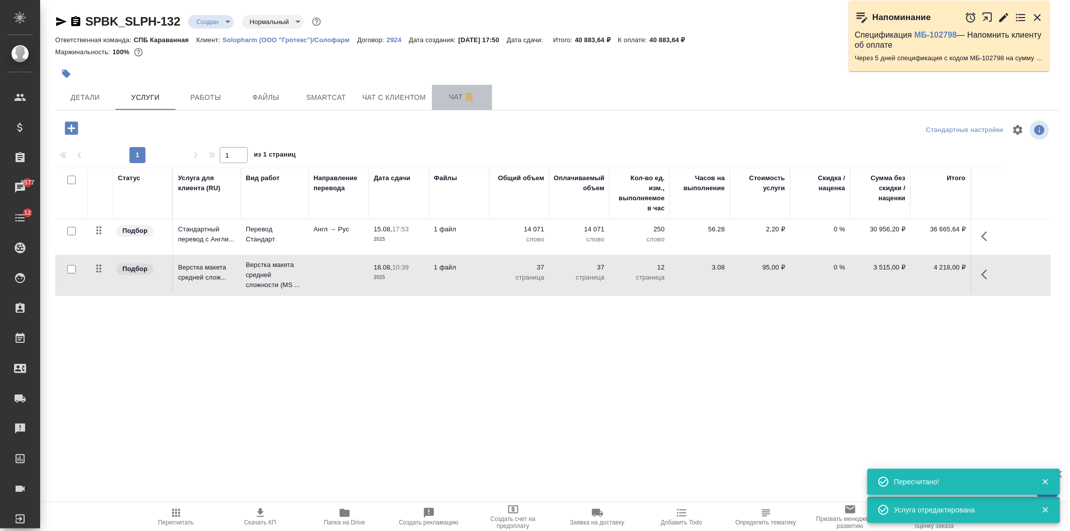
click at [445, 100] on span "Чат" at bounding box center [462, 97] width 48 height 13
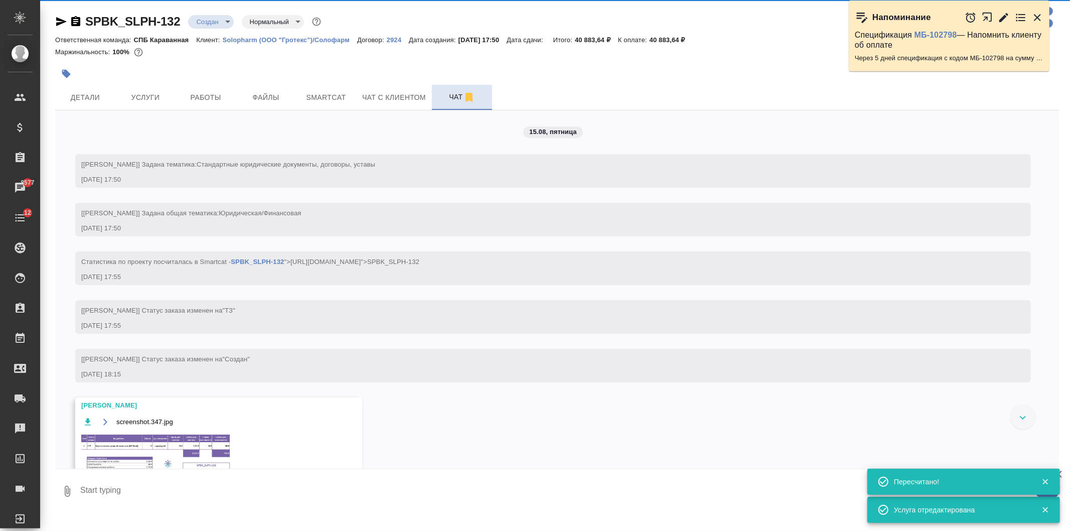
scroll to position [56, 0]
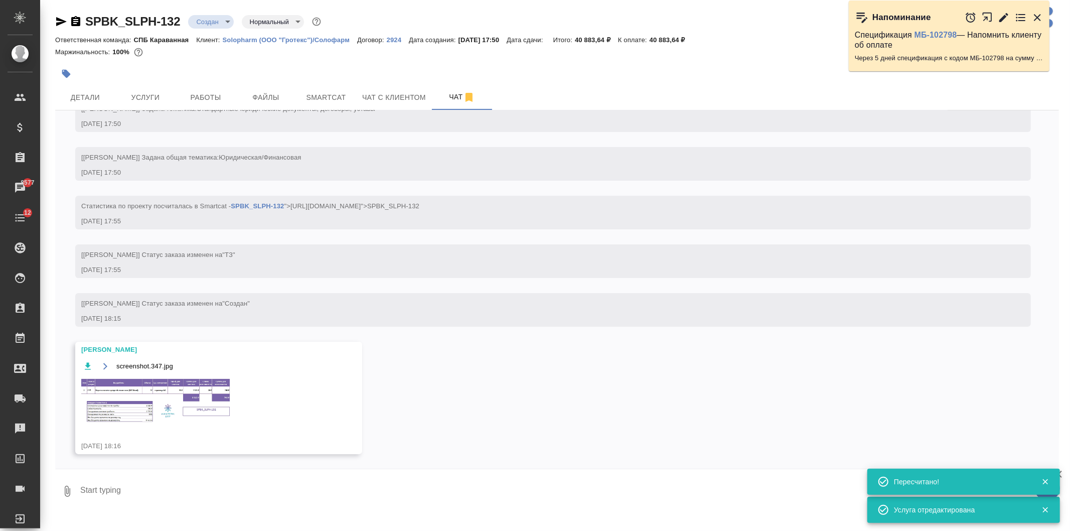
click at [203, 391] on img at bounding box center [156, 400] width 150 height 46
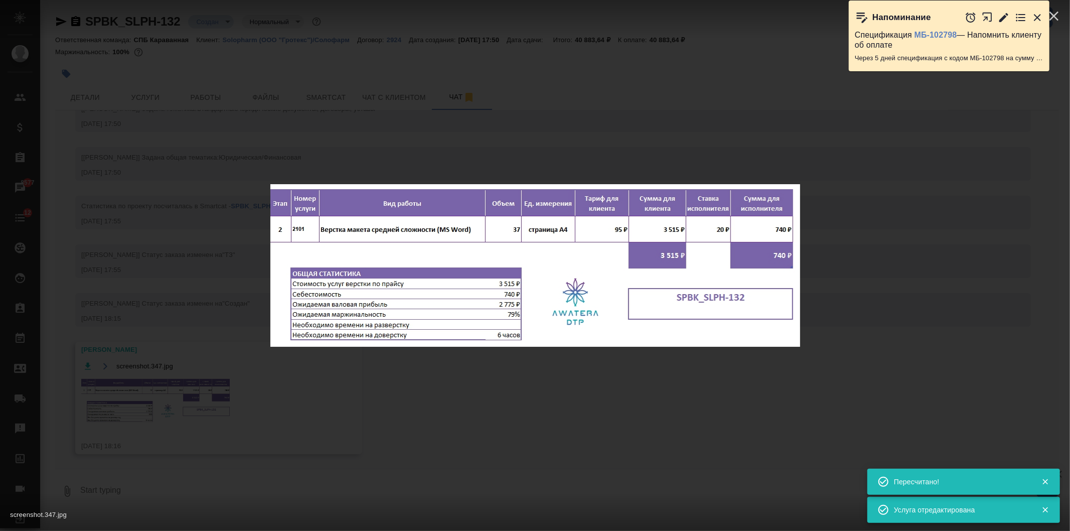
click at [231, 407] on div "screenshot.347.jpg 1 of 1" at bounding box center [535, 265] width 1070 height 531
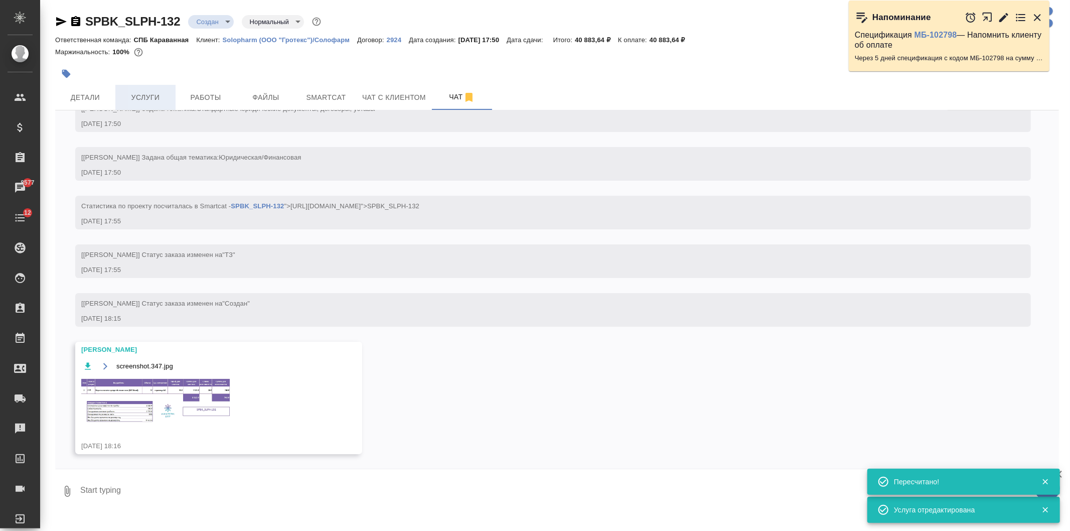
click at [149, 94] on span "Услуги" at bounding box center [145, 97] width 48 height 13
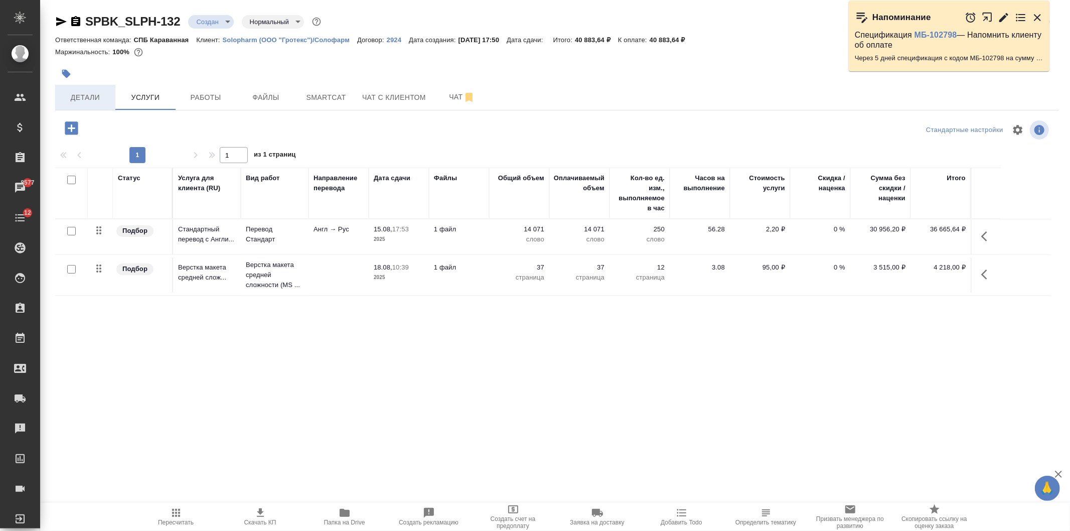
click at [81, 100] on span "Детали" at bounding box center [85, 97] width 48 height 13
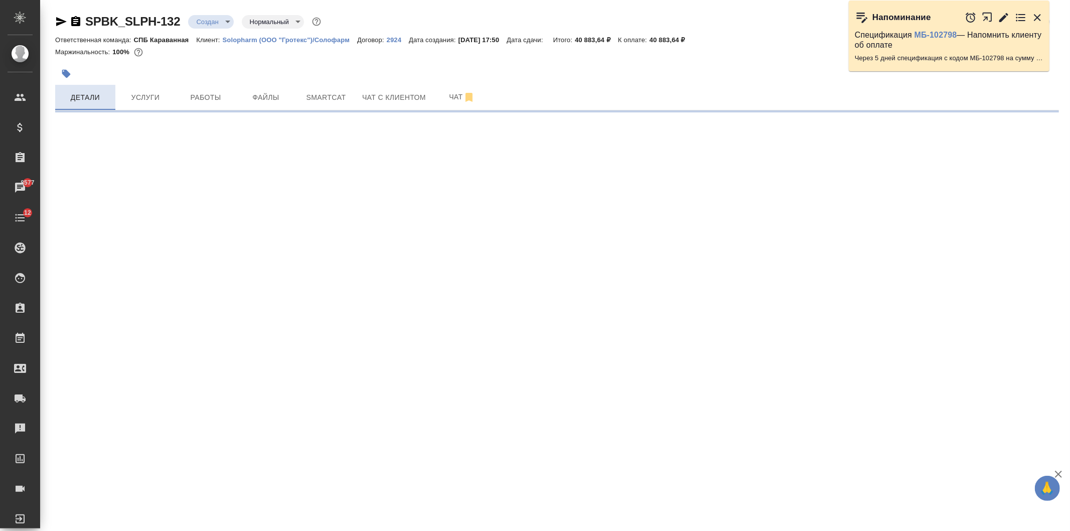
select select "RU"
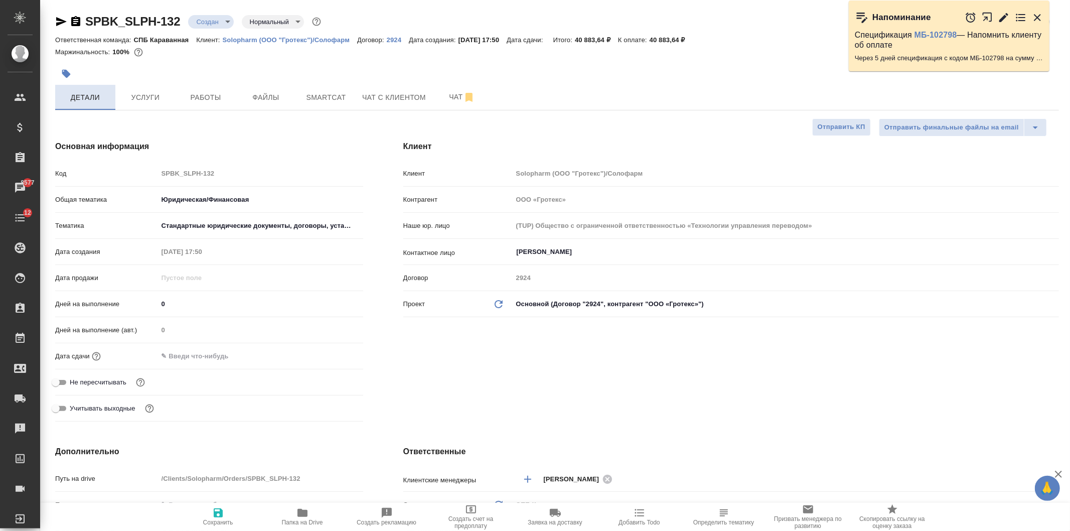
type textarea "x"
click at [286, 83] on div at bounding box center [389, 74] width 669 height 22
click at [278, 102] on span "Файлы" at bounding box center [266, 97] width 48 height 13
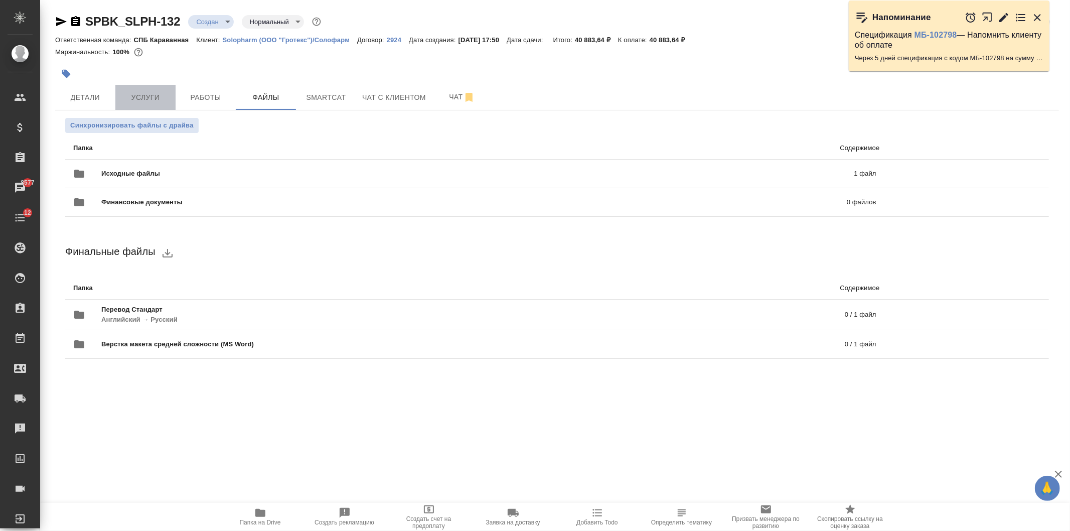
click at [159, 98] on span "Услуги" at bounding box center [145, 97] width 48 height 13
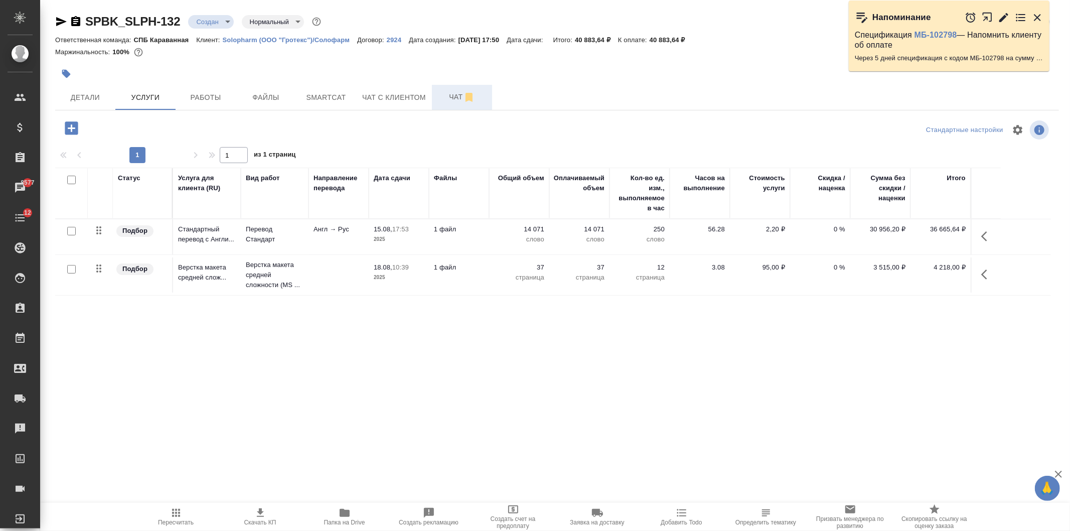
click at [445, 97] on span "Чат" at bounding box center [462, 97] width 48 height 13
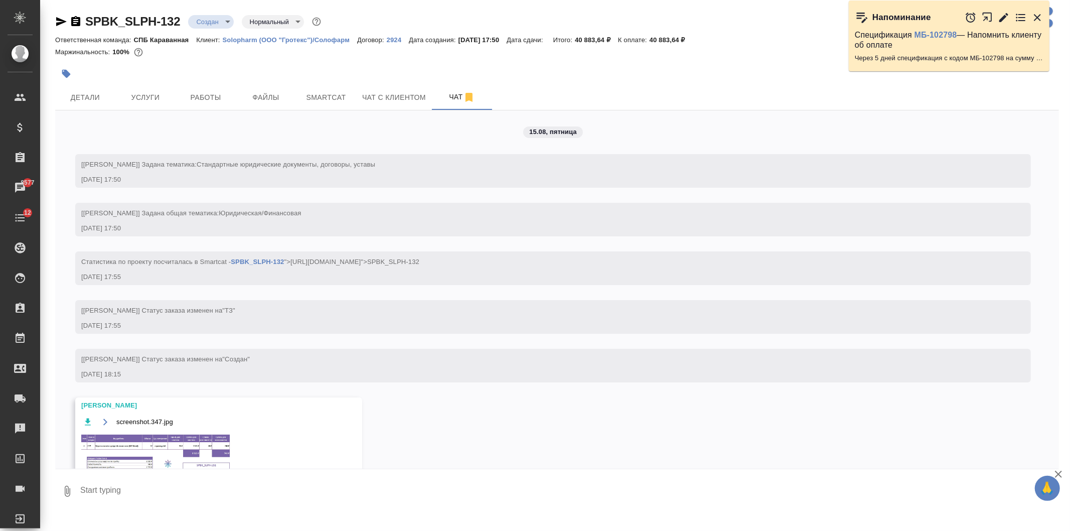
scroll to position [56, 0]
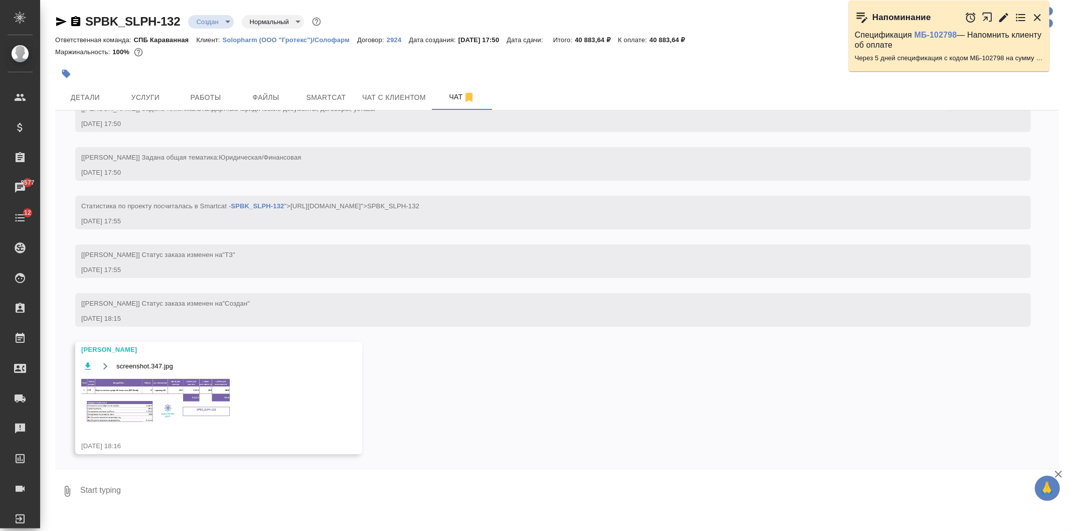
click at [171, 404] on img at bounding box center [156, 400] width 150 height 46
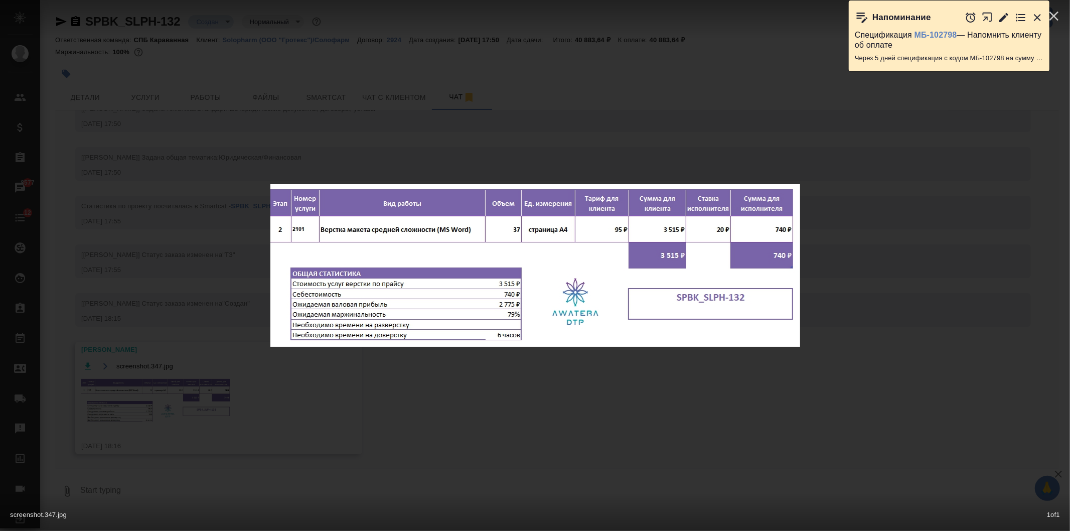
click at [171, 404] on div "screenshot.347.jpg 1 of 1" at bounding box center [535, 265] width 1070 height 531
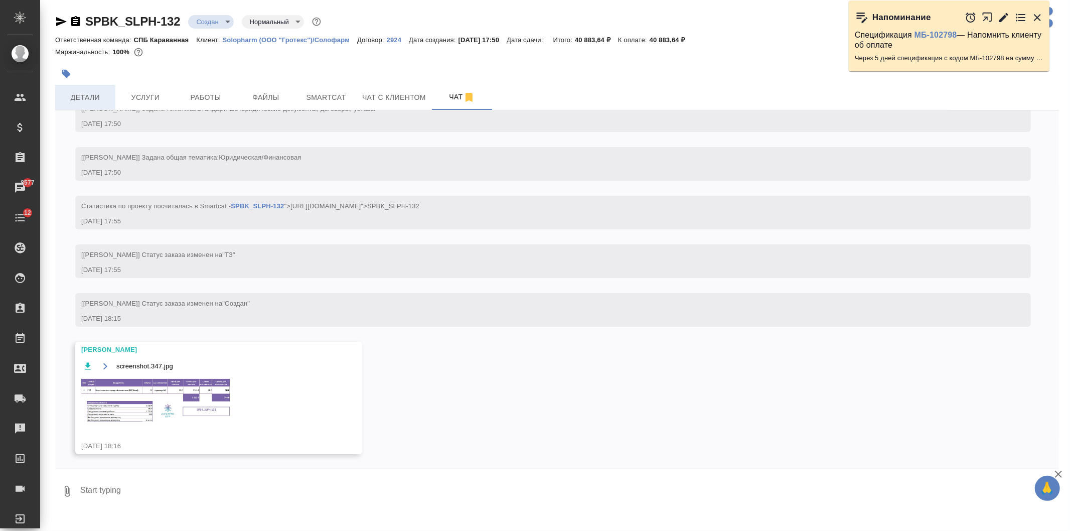
click at [97, 98] on span "Детали" at bounding box center [85, 97] width 48 height 13
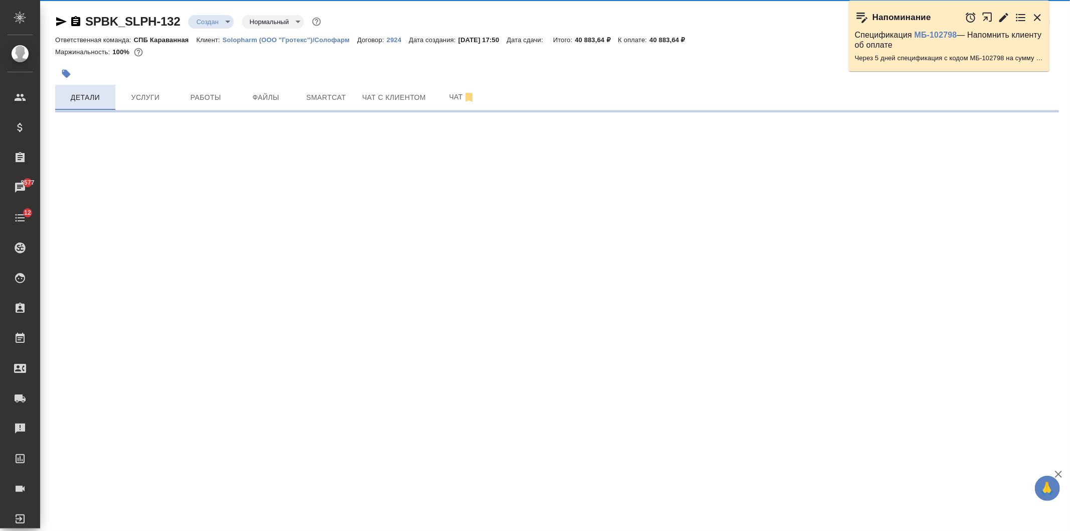
select select "RU"
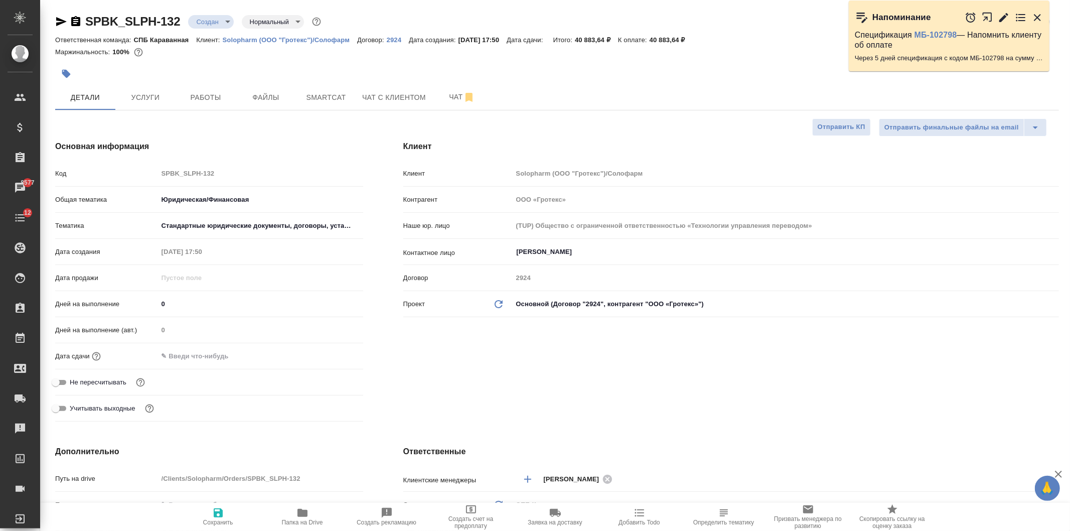
type textarea "x"
click at [229, 358] on input "text" at bounding box center [202, 356] width 88 height 15
click at [329, 354] on icon "button" at bounding box center [334, 355] width 12 height 12
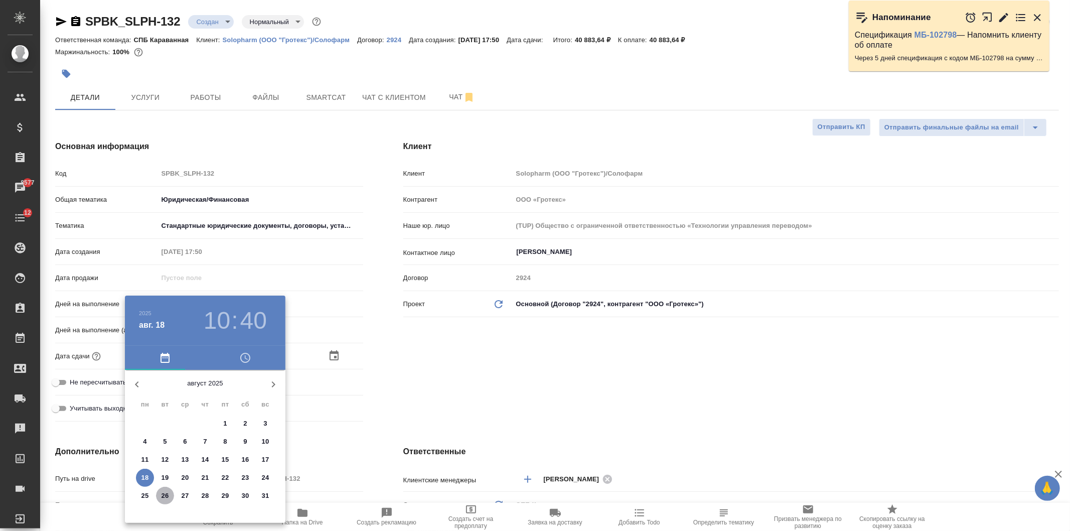
click at [165, 498] on p "26" at bounding box center [166, 496] width 8 height 10
type input "26.08.2025 10:40"
type textarea "x"
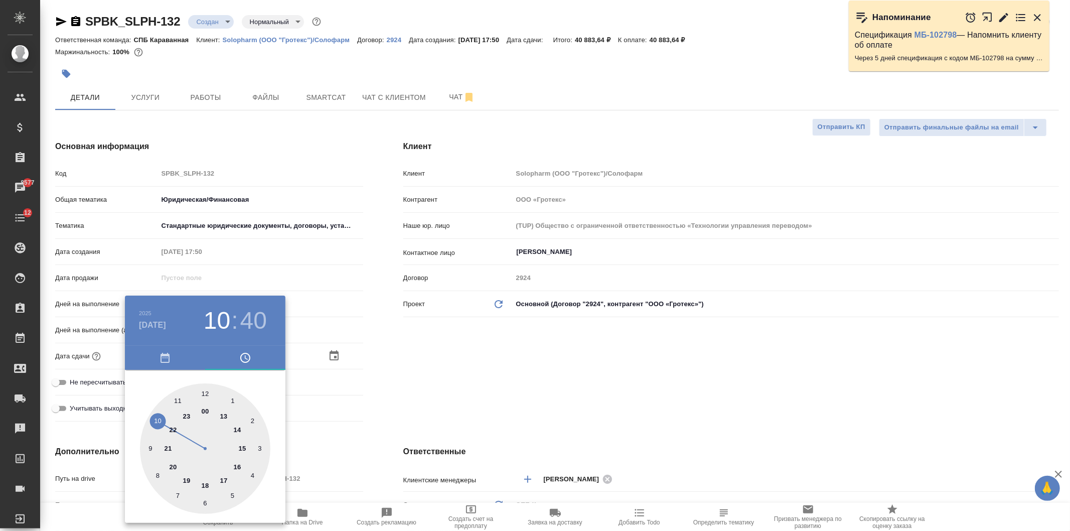
click at [203, 392] on div at bounding box center [205, 448] width 130 height 130
type input "26.08.2025 12:40"
type textarea "x"
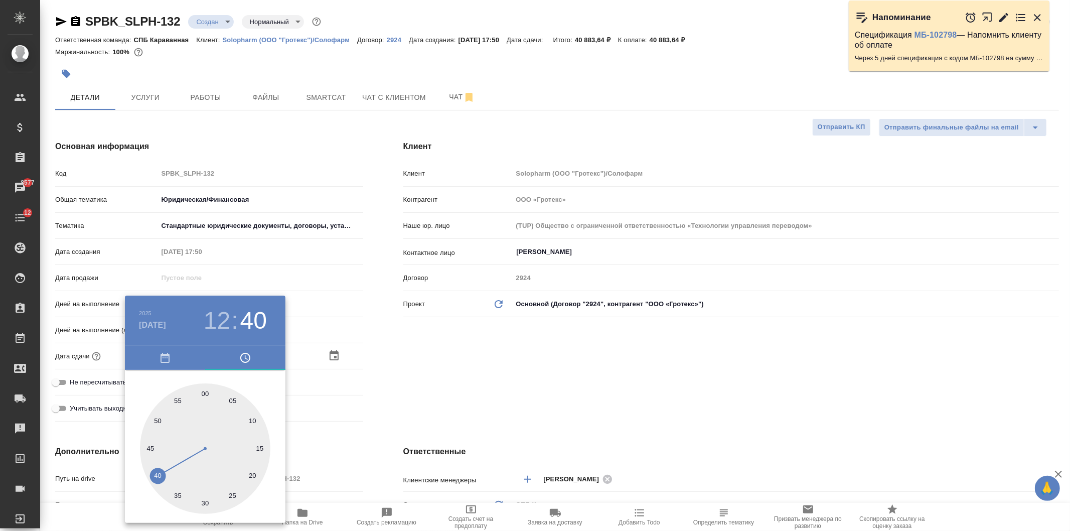
click at [207, 397] on div at bounding box center [205, 448] width 130 height 130
type input "26.08.2025 12:00"
type textarea "x"
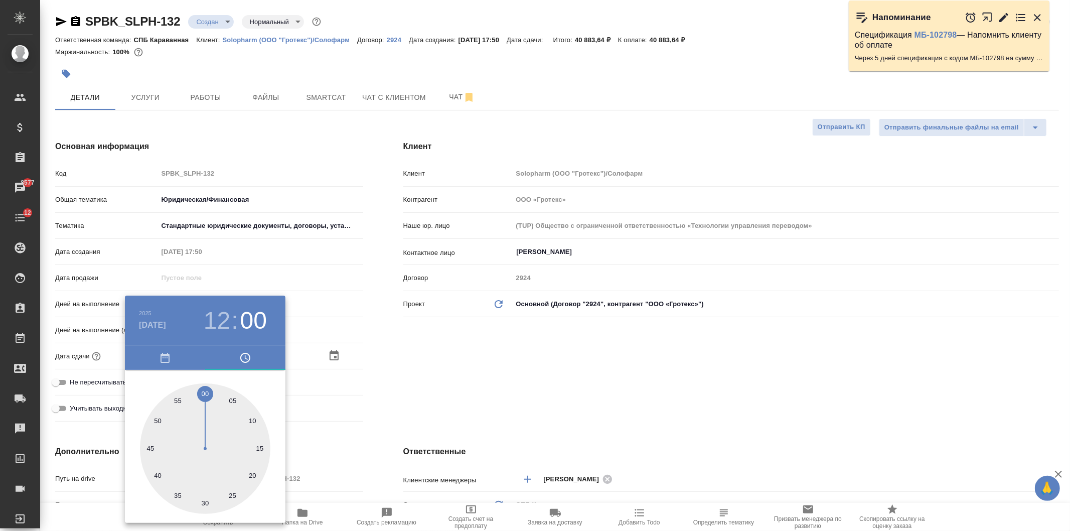
click at [223, 321] on h3 "12" at bounding box center [217, 320] width 27 height 28
click at [239, 430] on div at bounding box center [205, 448] width 130 height 130
type input "26.08.2025 14:00"
type textarea "x"
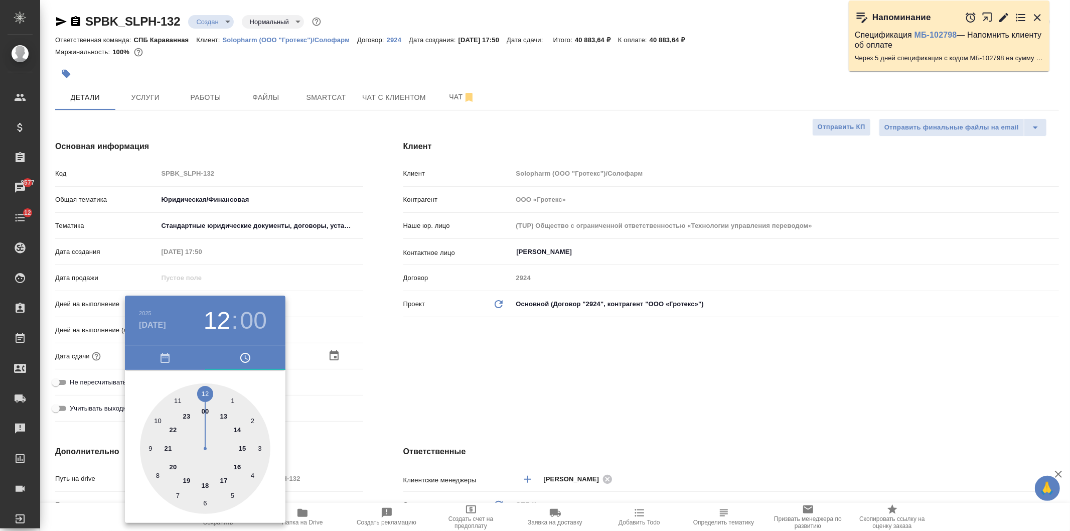
type textarea "x"
click at [420, 339] on div at bounding box center [535, 265] width 1070 height 531
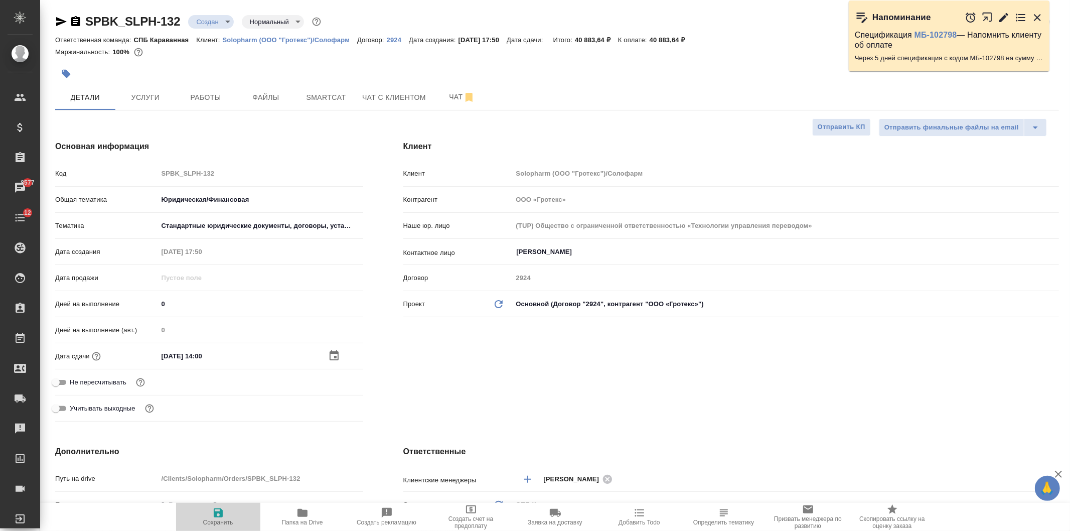
click at [216, 516] on icon "button" at bounding box center [218, 512] width 9 height 9
type textarea "x"
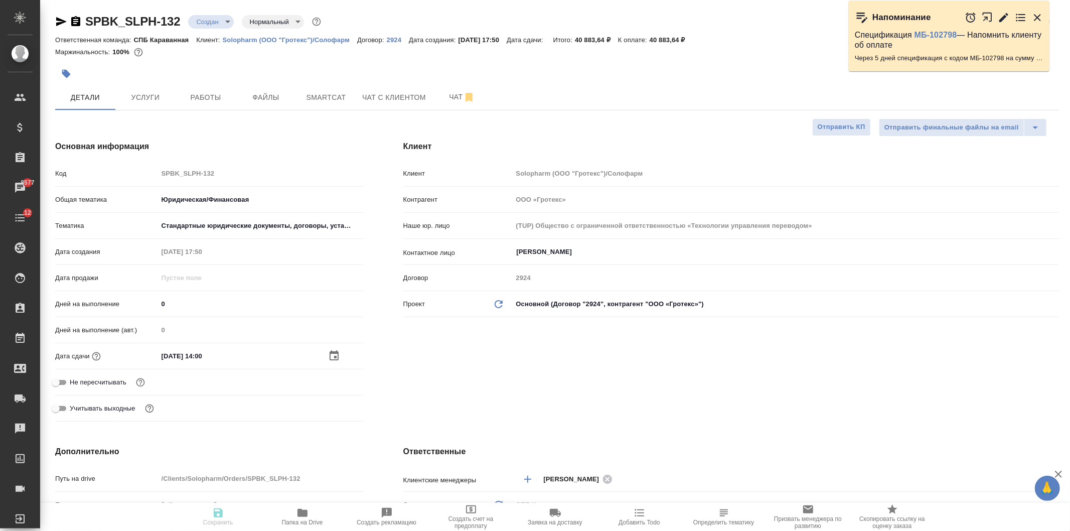
type textarea "x"
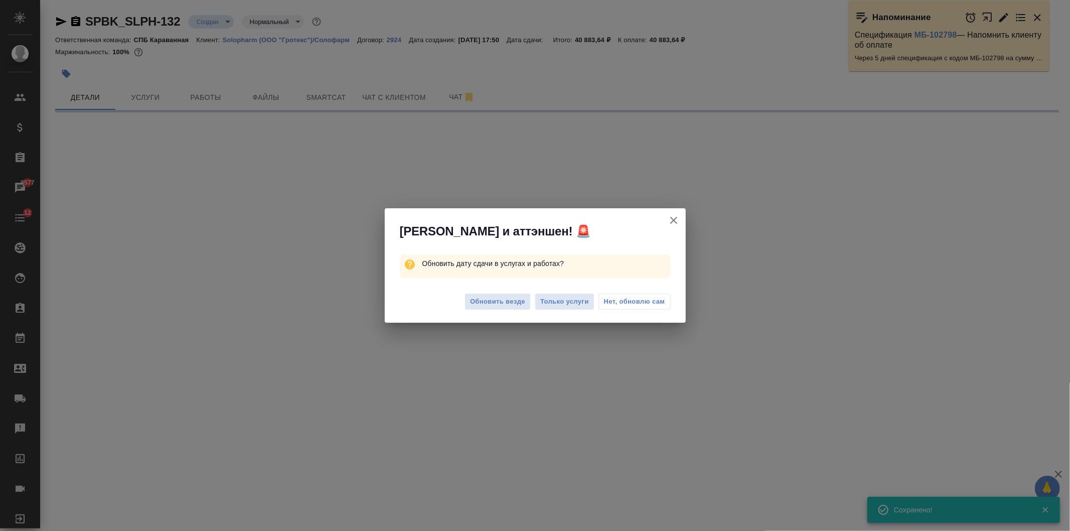
select select "RU"
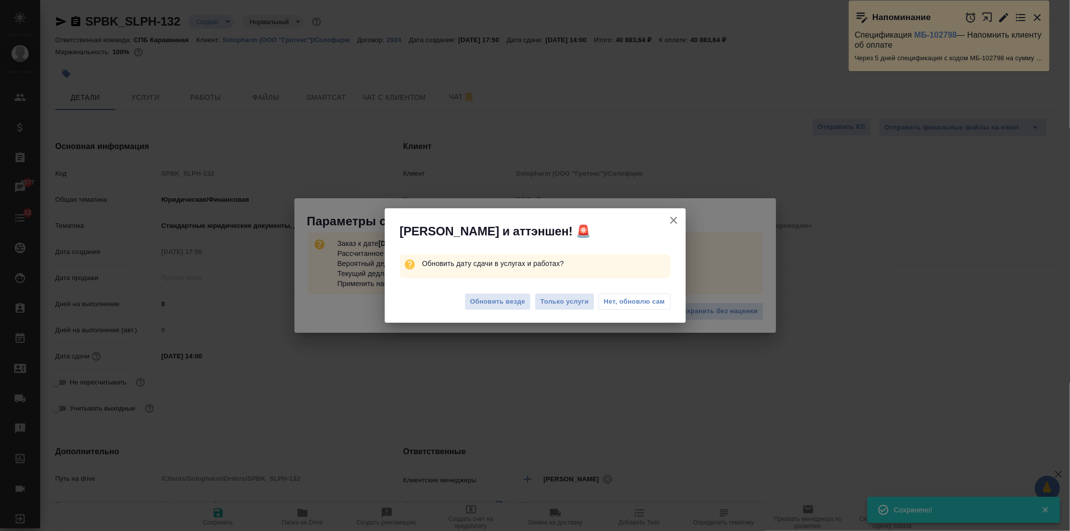
type textarea "x"
click at [491, 304] on span "Обновить везде" at bounding box center [497, 302] width 55 height 12
type textarea "x"
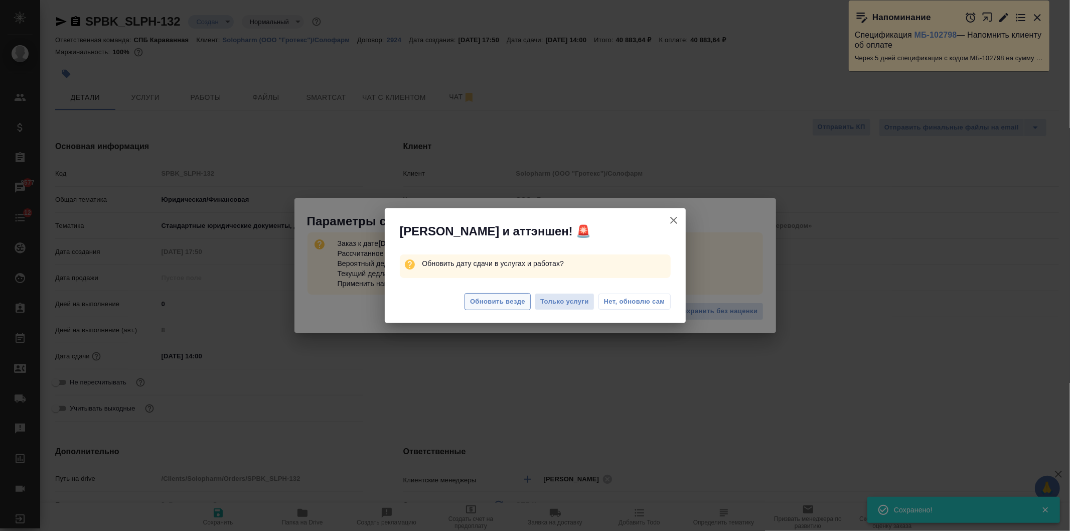
type textarea "x"
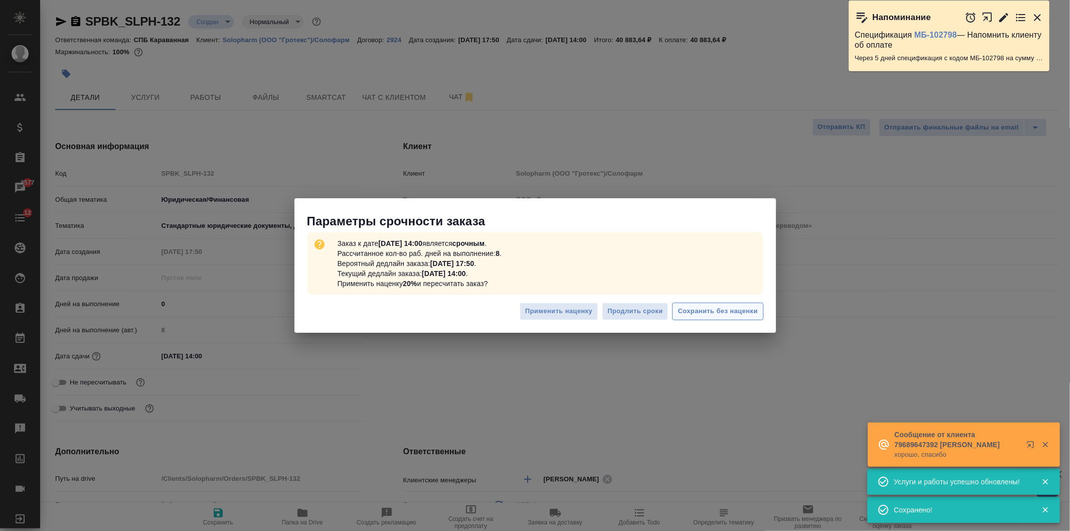
click at [706, 308] on span "Сохранить без наценки" at bounding box center [718, 311] width 80 height 12
type textarea "x"
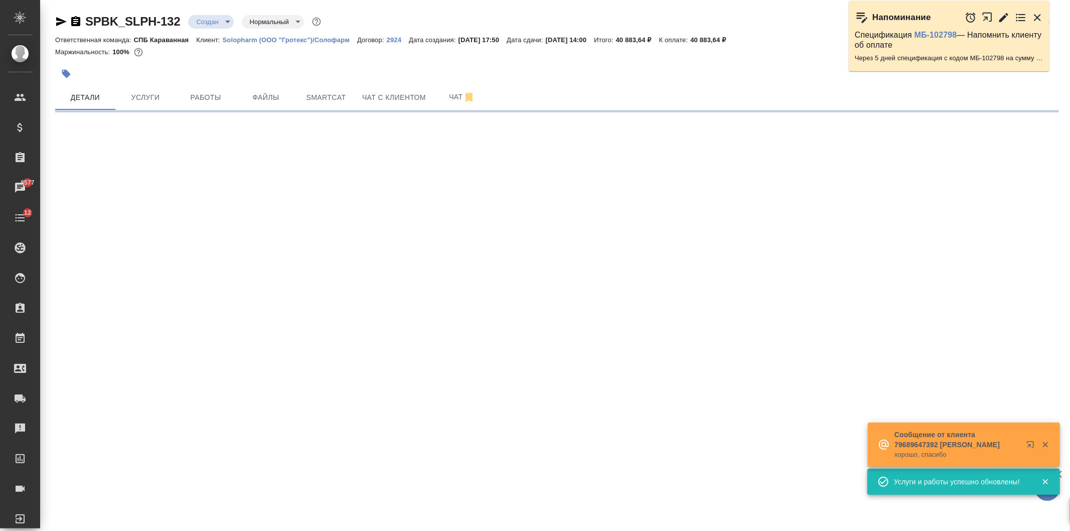
type input "urgent"
select select "RU"
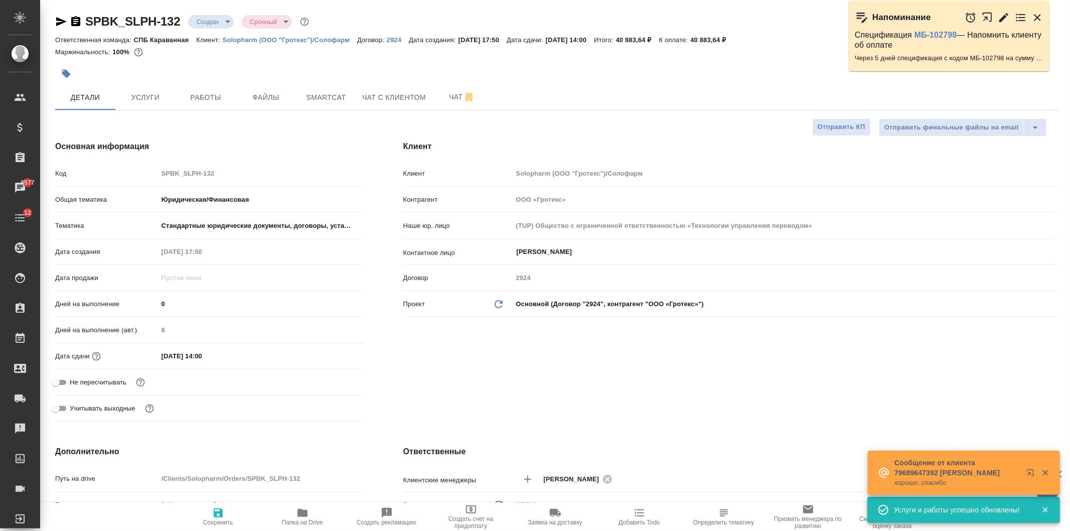
type textarea "x"
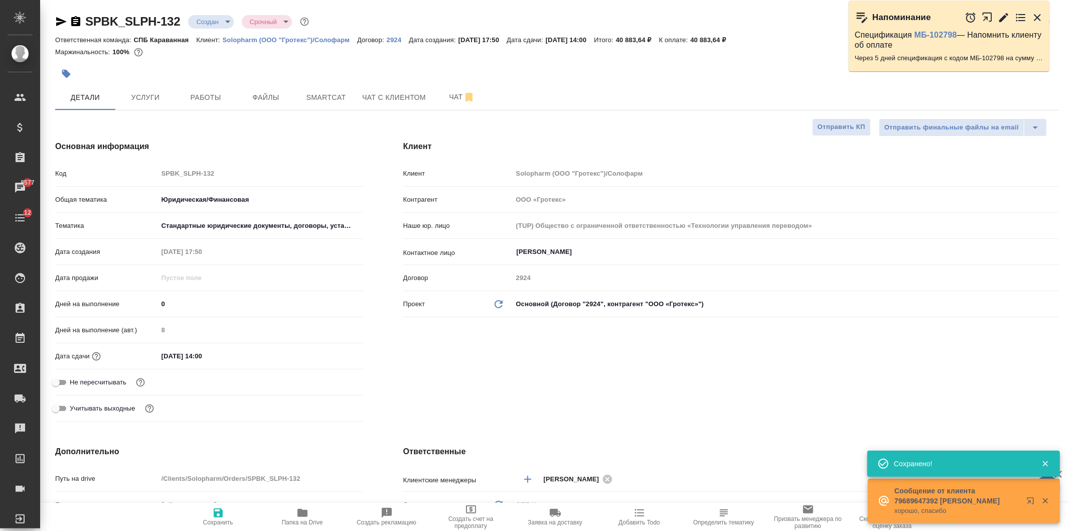
click at [642, 448] on h4 "Ответственные" at bounding box center [731, 451] width 656 height 12
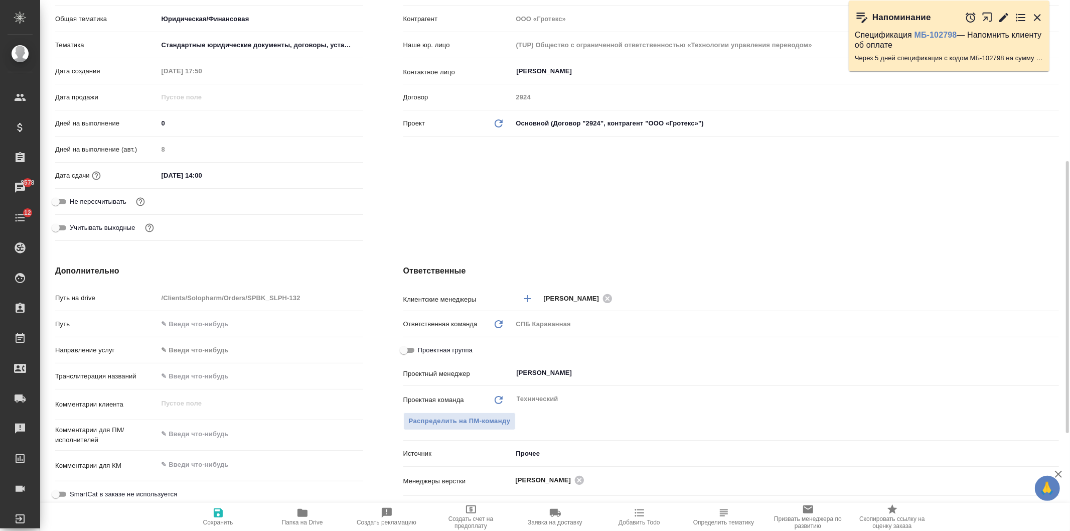
scroll to position [226, 0]
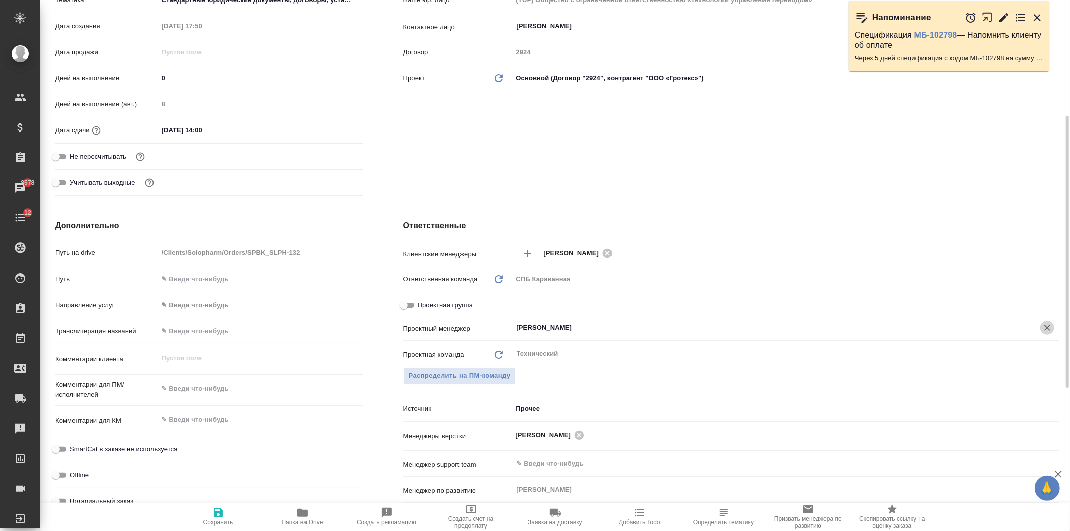
click at [1044, 324] on icon "Очистить" at bounding box center [1047, 328] width 10 height 10
type textarea "x"
click at [212, 517] on icon "button" at bounding box center [218, 513] width 12 height 12
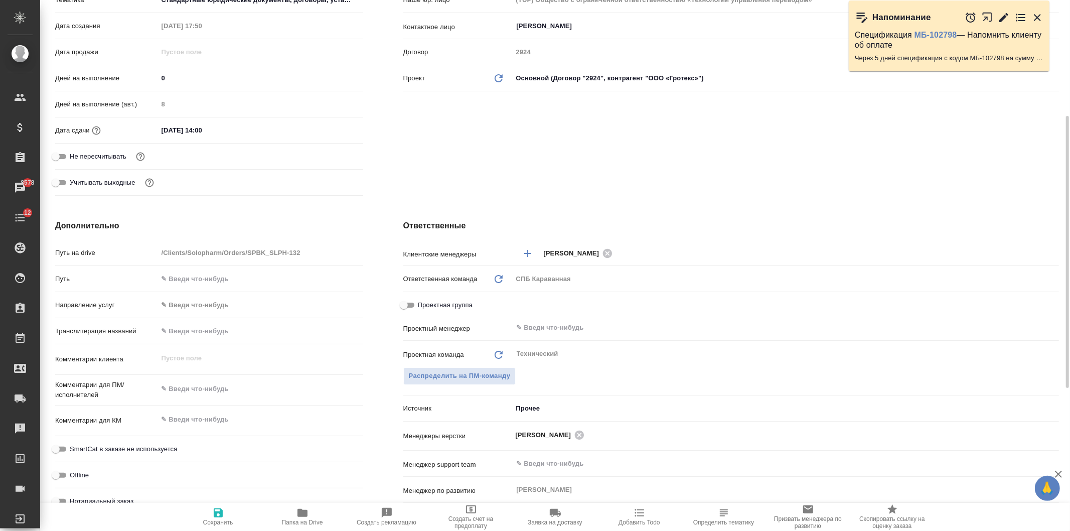
type textarea "x"
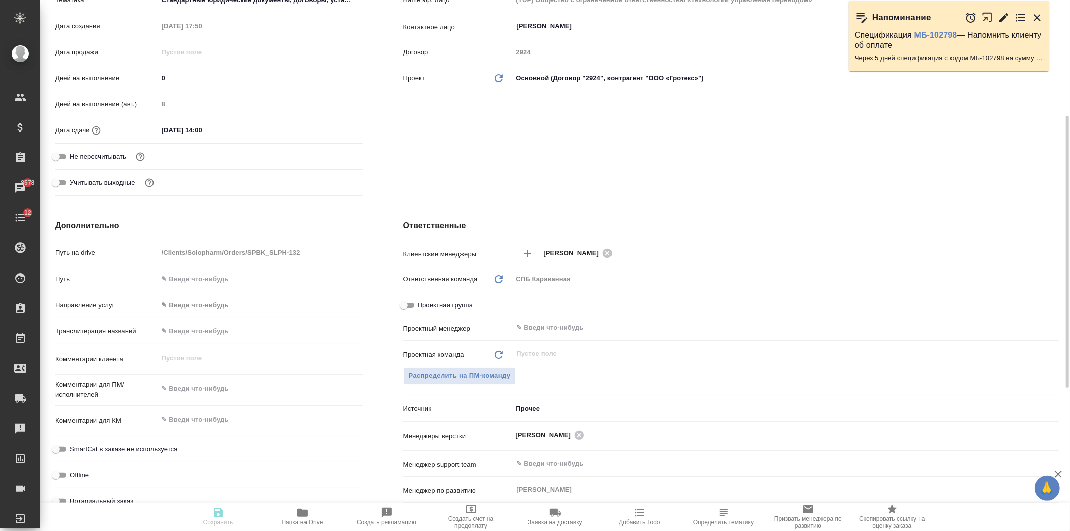
type textarea "x"
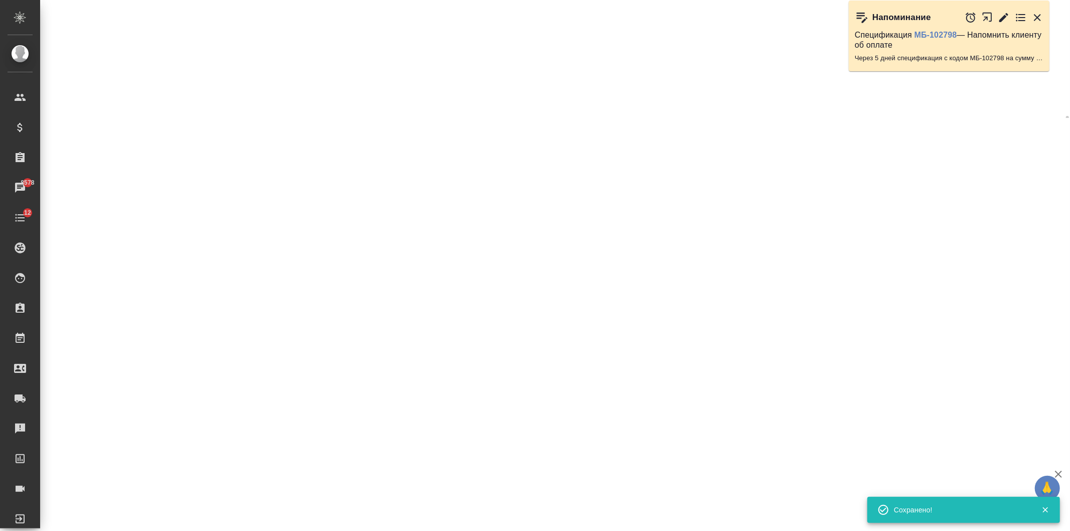
select select "RU"
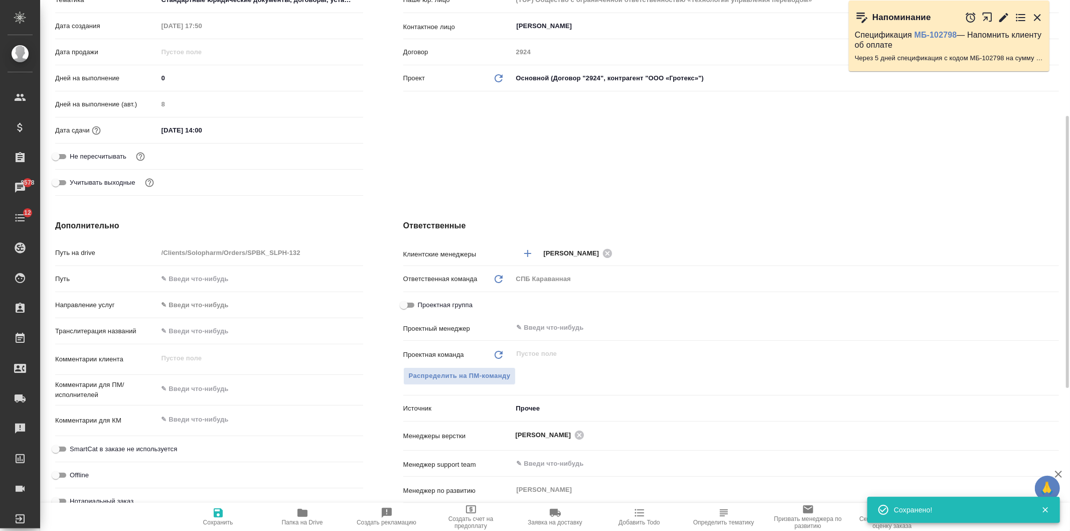
type textarea "x"
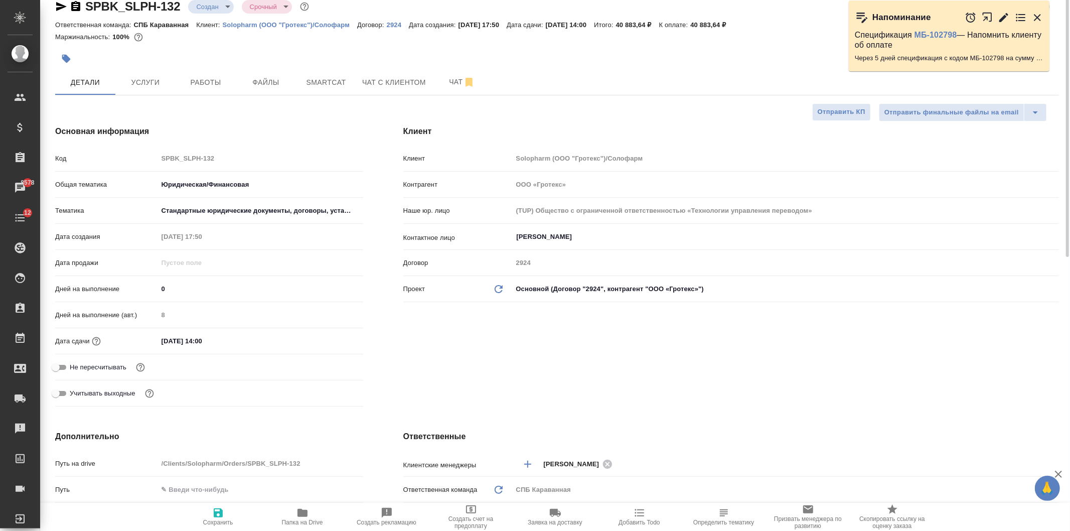
scroll to position [0, 0]
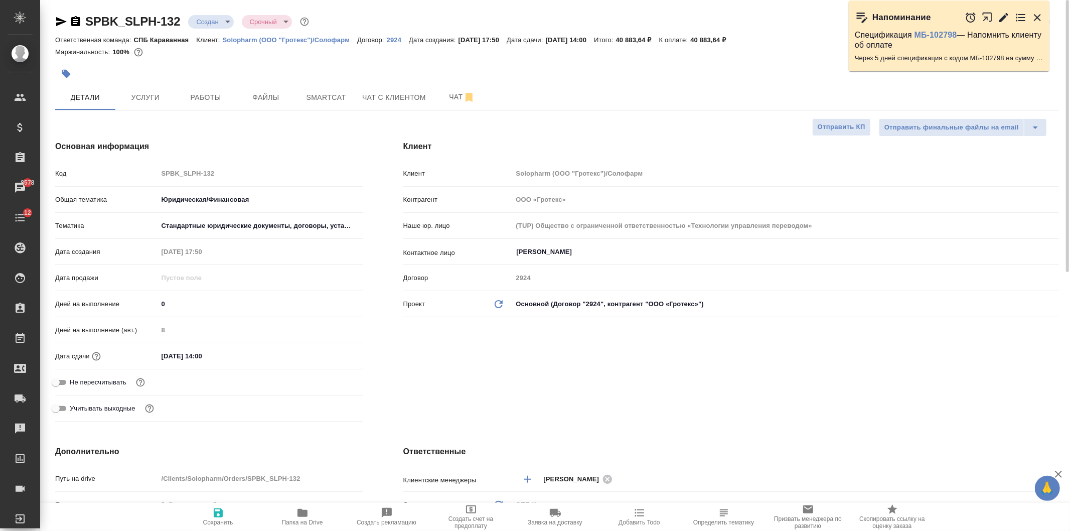
type textarea "x"
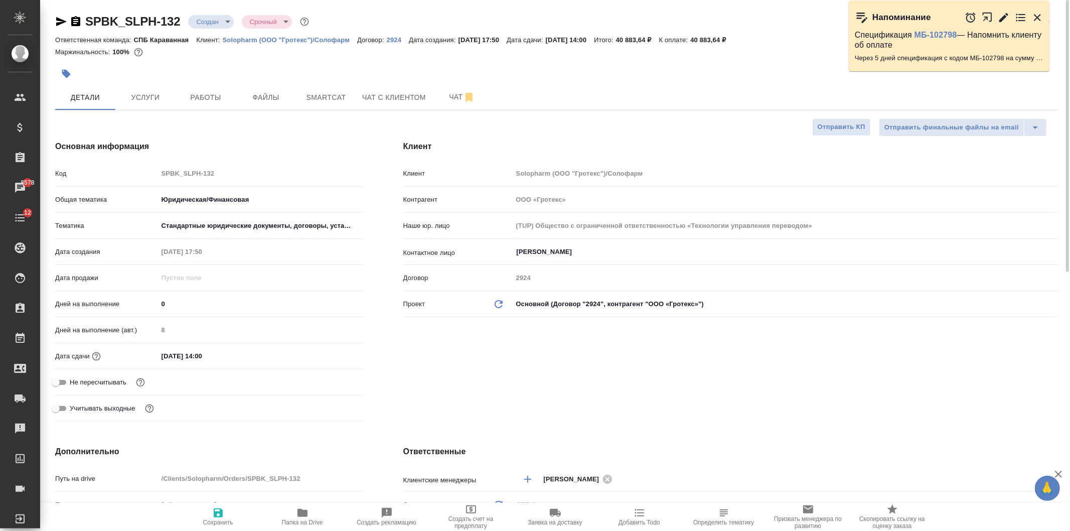
type textarea "x"
click at [153, 102] on span "Услуги" at bounding box center [145, 97] width 48 height 13
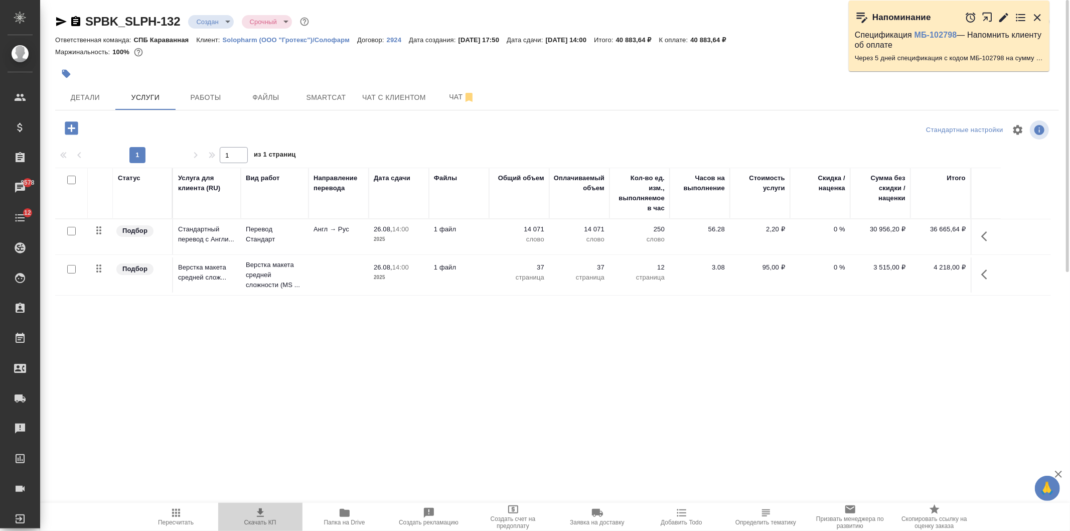
click at [264, 519] on span "Скачать КП" at bounding box center [260, 522] width 32 height 7
drag, startPoint x: 643, startPoint y: 38, endPoint x: 682, endPoint y: 40, distance: 39.2
click at [659, 40] on p "40 883,64 ₽" at bounding box center [637, 40] width 43 height 8
copy p "40 883,64 ₽"
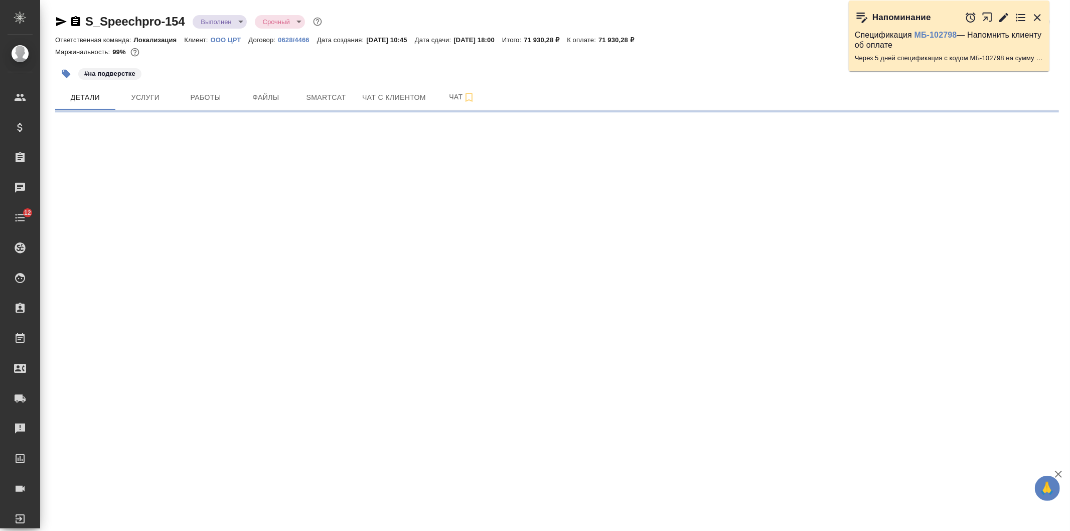
select select "RU"
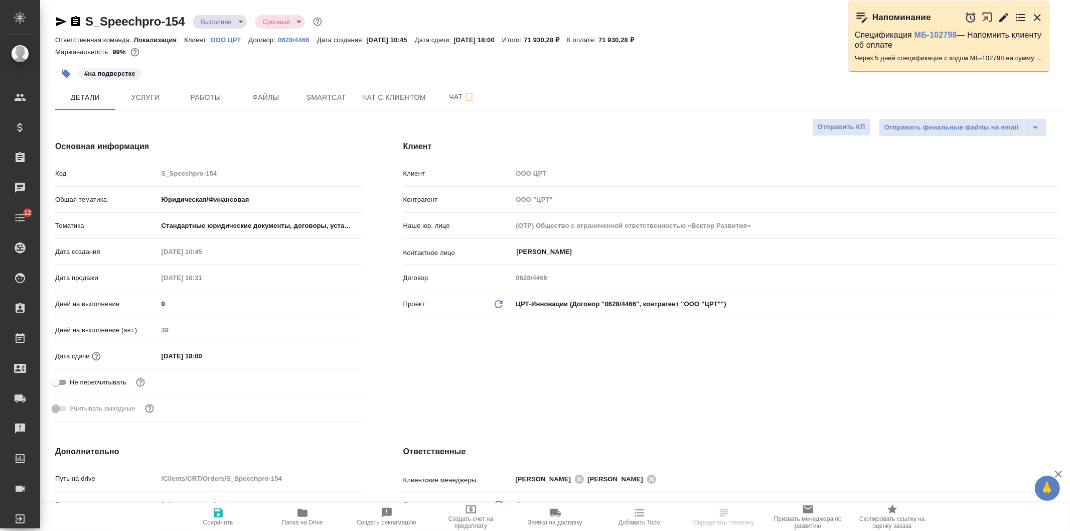
type textarea "x"
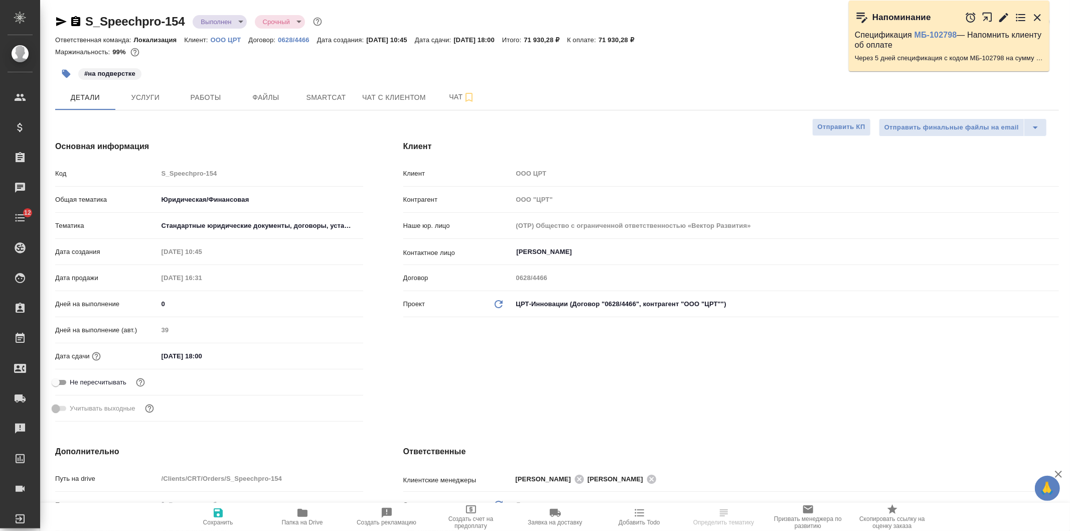
type textarea "x"
click at [538, 389] on div ".cls-1 fill:#fff; AWATERA [PERSON_NAME] Спецификации Заказы 8579 Чаты 12 Todo П…" at bounding box center [535, 265] width 1070 height 531
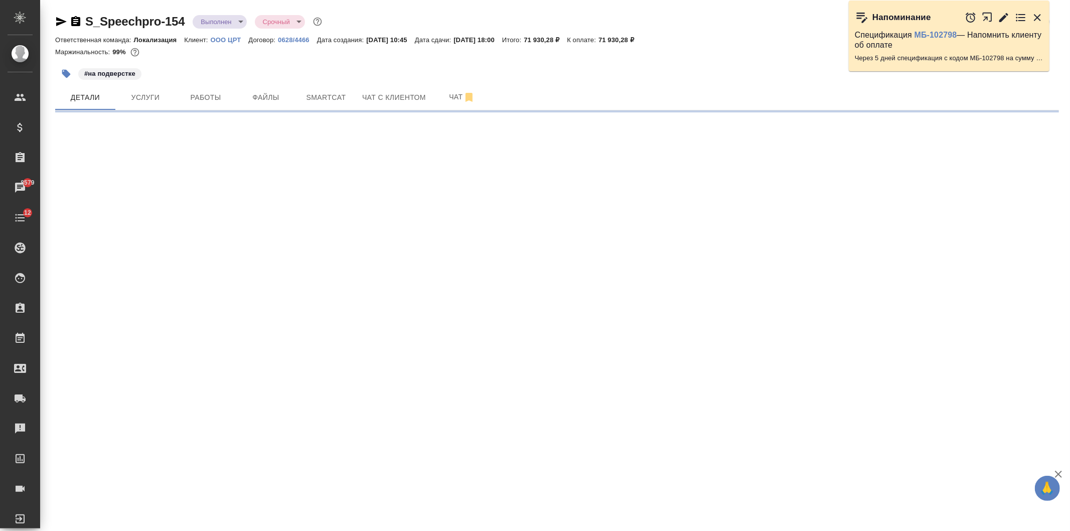
select select "RU"
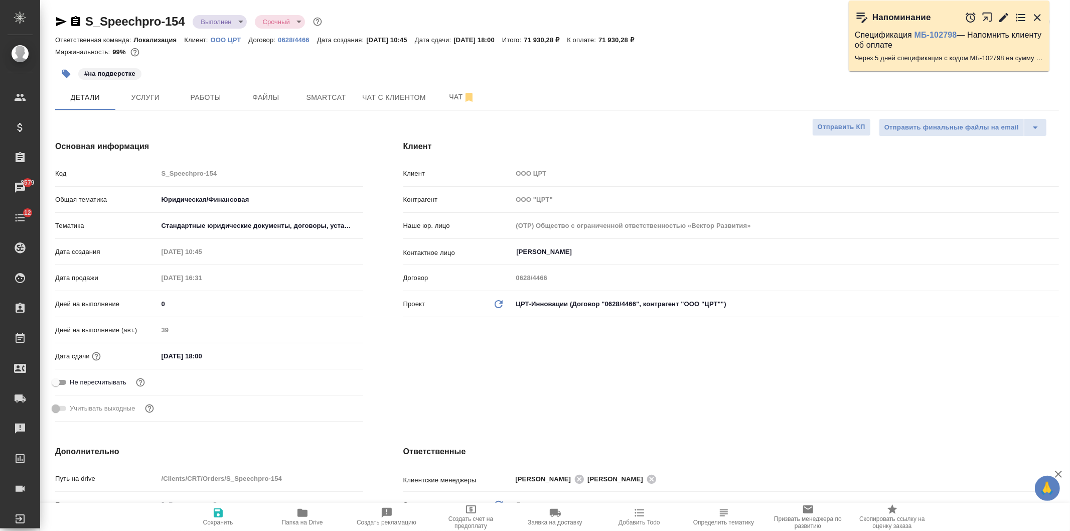
type textarea "x"
click at [538, 389] on div "Клиент Клиент OOO ЦРТ Контрагент ООО "ЦРТ" Наше юр. лицо (OTP) Общество с огран…" at bounding box center [731, 282] width 696 height 325
type textarea "x"
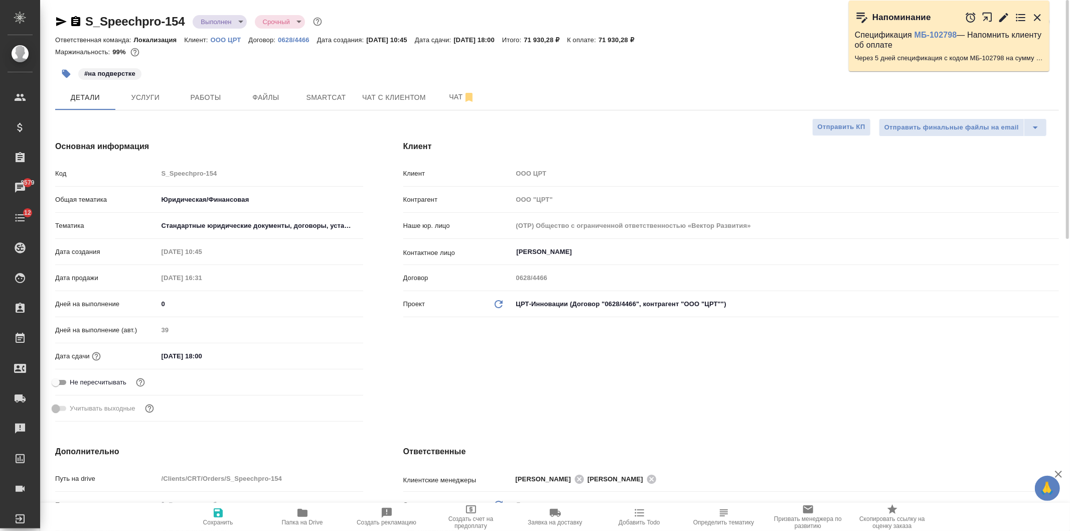
type textarea "x"
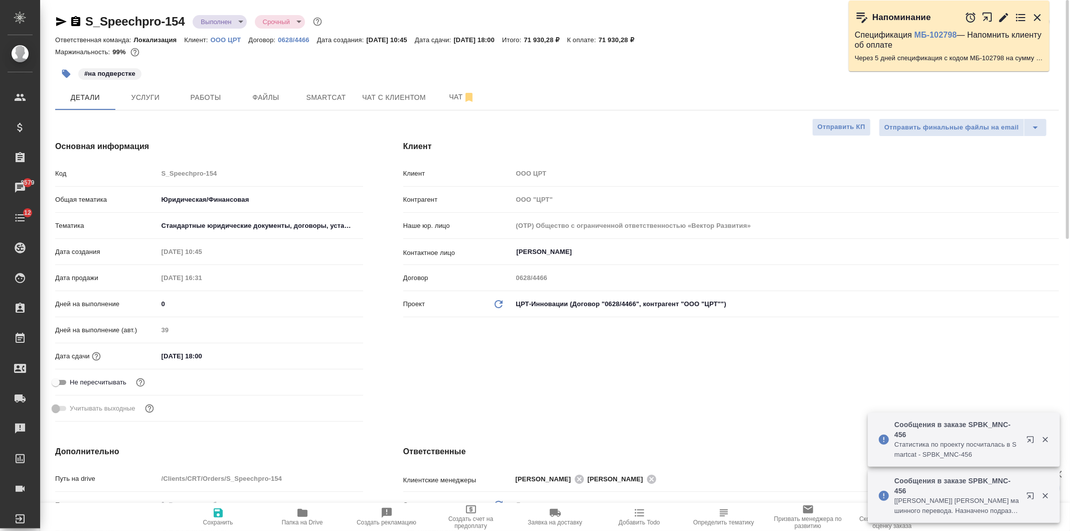
type textarea "x"
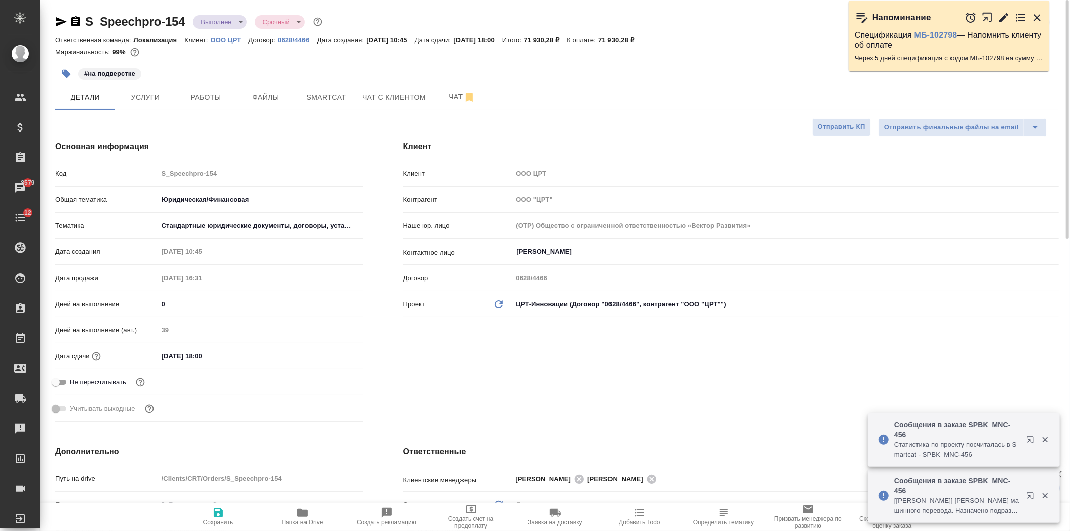
type textarea "x"
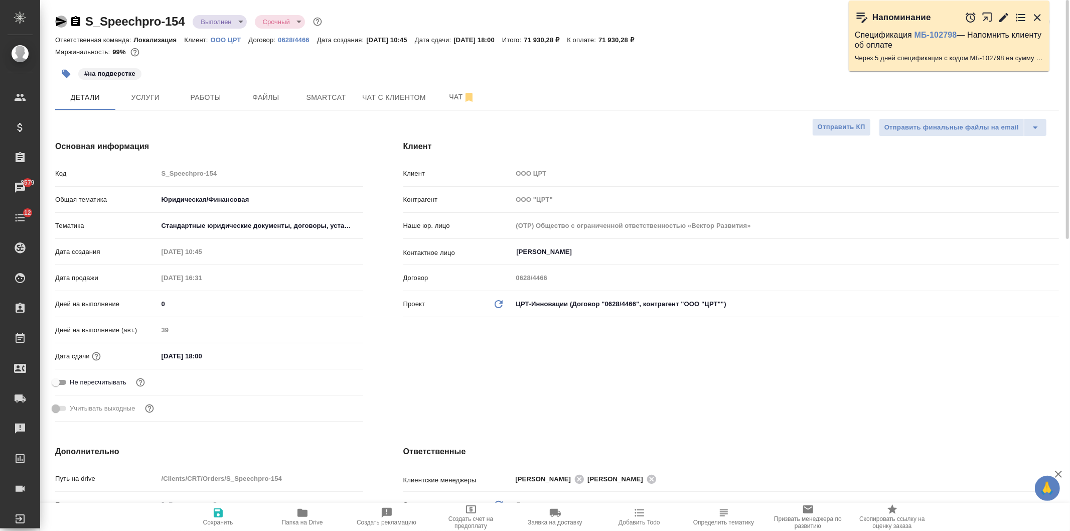
click at [61, 25] on icon "button" at bounding box center [61, 22] width 12 height 12
click at [452, 102] on span "Чат" at bounding box center [462, 97] width 48 height 13
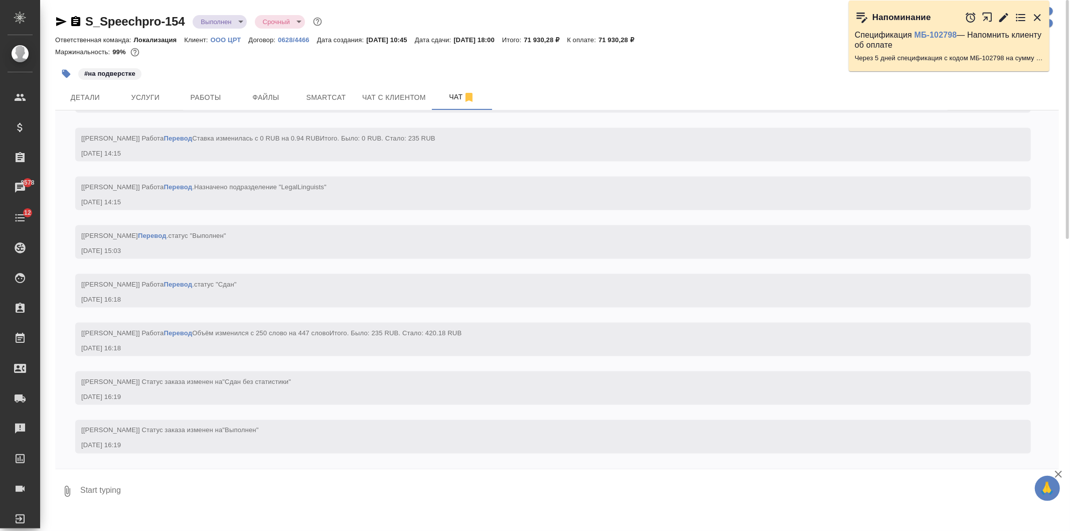
scroll to position [7868, 0]
